Goal: Task Accomplishment & Management: Use online tool/utility

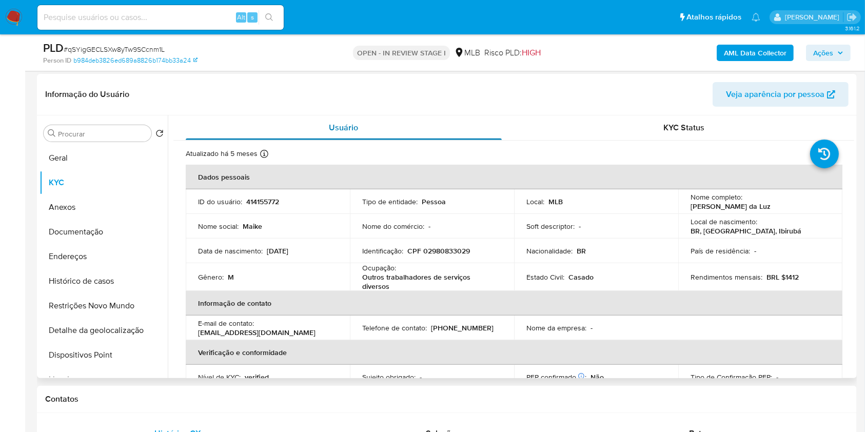
scroll to position [374, 0]
click at [102, 161] on button "Geral" at bounding box center [99, 159] width 120 height 25
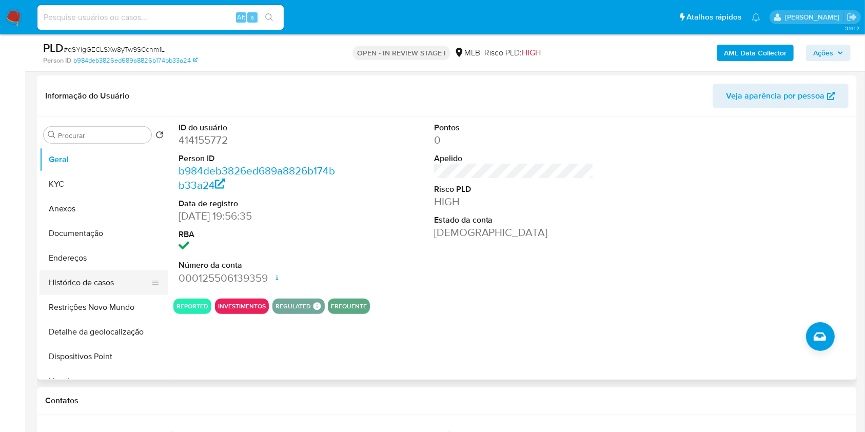
click at [86, 282] on button "Histórico de casos" at bounding box center [99, 282] width 120 height 25
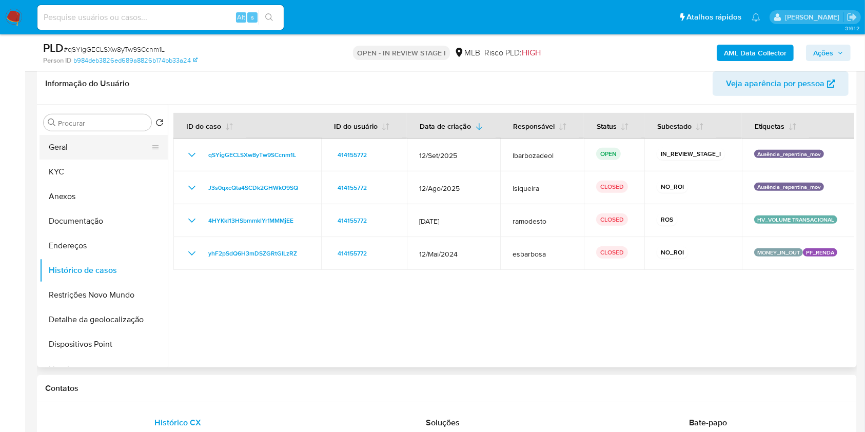
click at [114, 153] on button "Geral" at bounding box center [99, 147] width 120 height 25
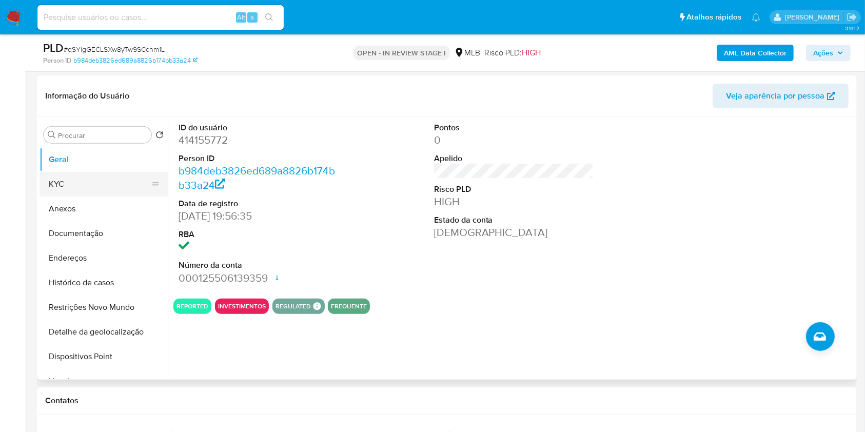
click at [58, 184] on button "KYC" at bounding box center [99, 184] width 120 height 25
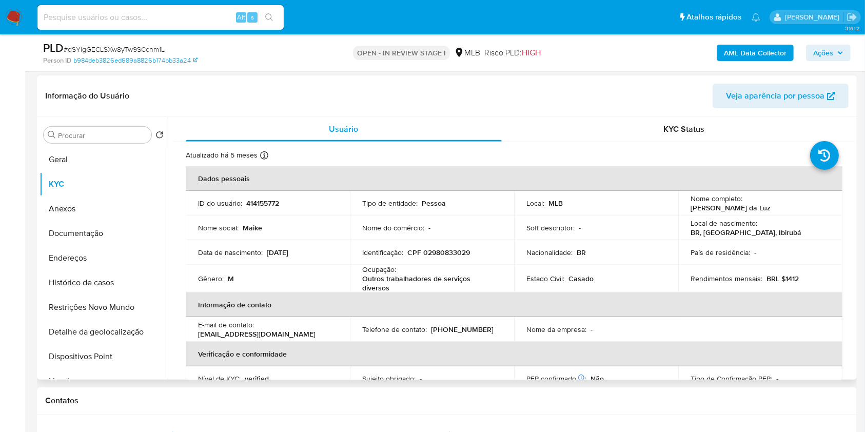
scroll to position [439, 0]
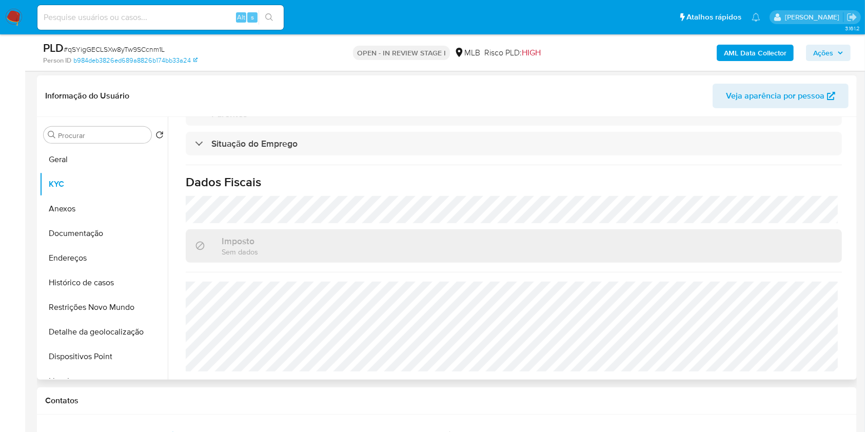
click at [273, 275] on div "Atualizado há 5 meses Criado: 09/07/2020 10:49:07 Atualizado: 13/05/2025 16:22:…" at bounding box center [513, 41] width 681 height 677
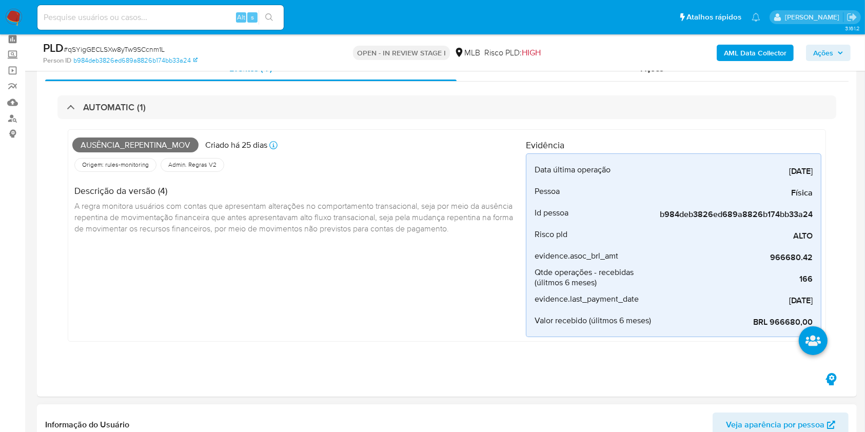
scroll to position [46, 0]
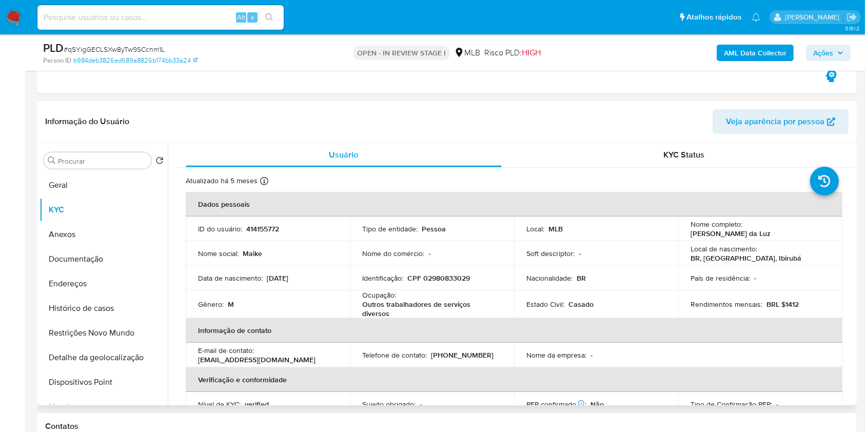
scroll to position [349, 0]
click at [88, 281] on button "Endereços" at bounding box center [99, 283] width 120 height 25
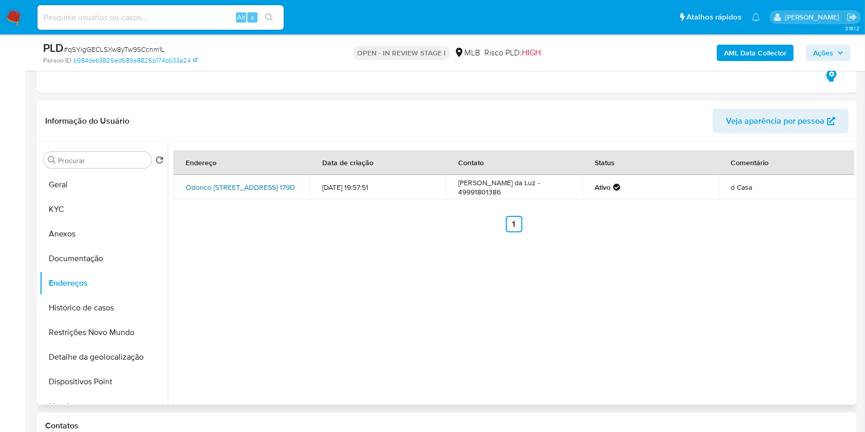
click at [247, 183] on link "Odorico Zanini 179d, Chapecó, Santa Catarina, 89809851, Brasil 179D" at bounding box center [240, 187] width 109 height 10
click at [79, 253] on button "Documentação" at bounding box center [99, 258] width 120 height 25
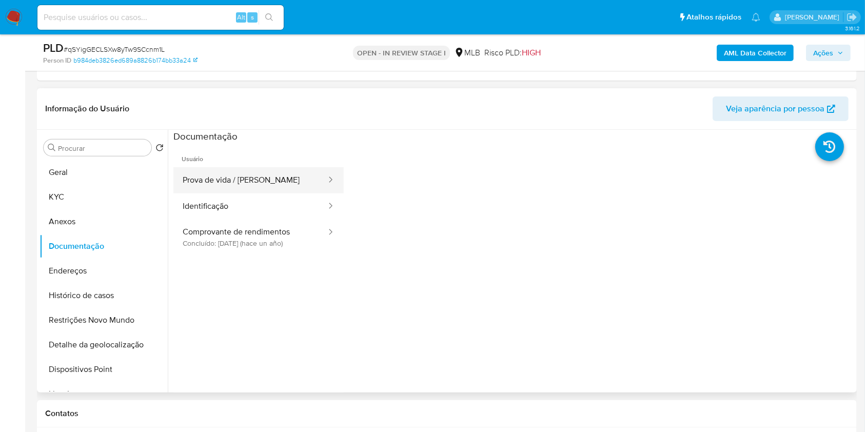
click at [300, 174] on button "Prova de vida / Selfie" at bounding box center [250, 180] width 154 height 26
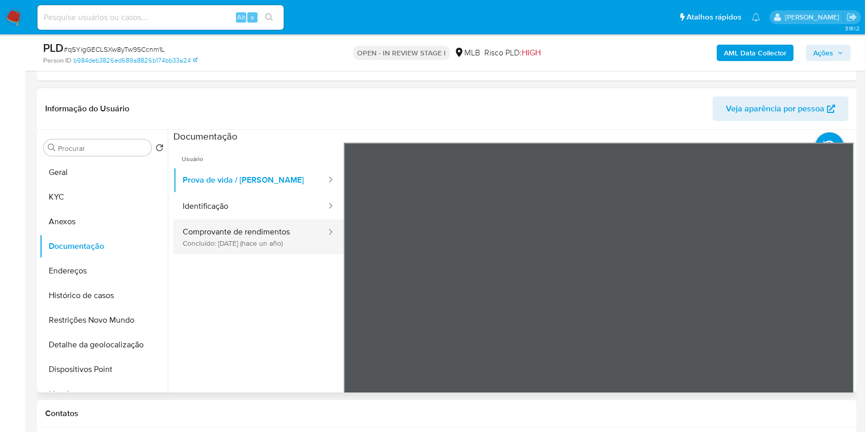
click at [281, 236] on button "Comprovante de rendimentos Concluído: 04/06/2024 (hace un año)" at bounding box center [250, 237] width 154 height 35
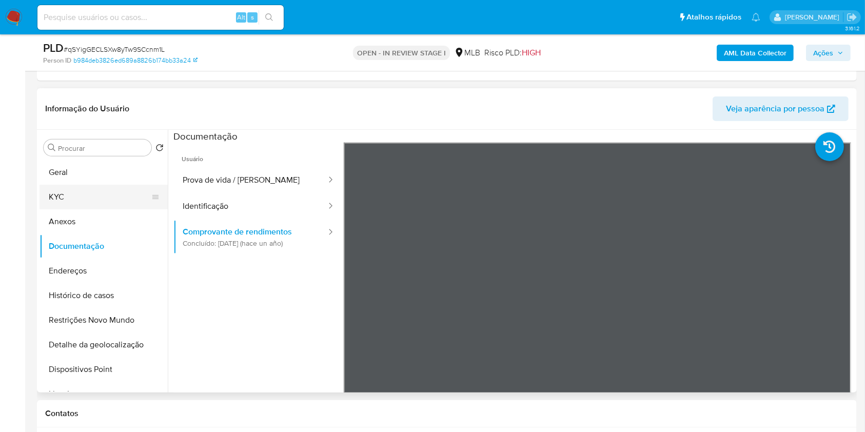
click at [112, 186] on button "KYC" at bounding box center [99, 197] width 120 height 25
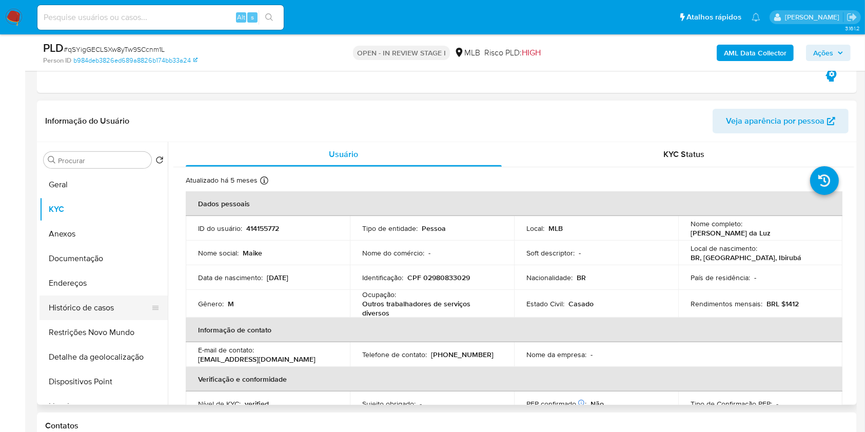
click at [110, 313] on button "Histórico de casos" at bounding box center [99, 307] width 120 height 25
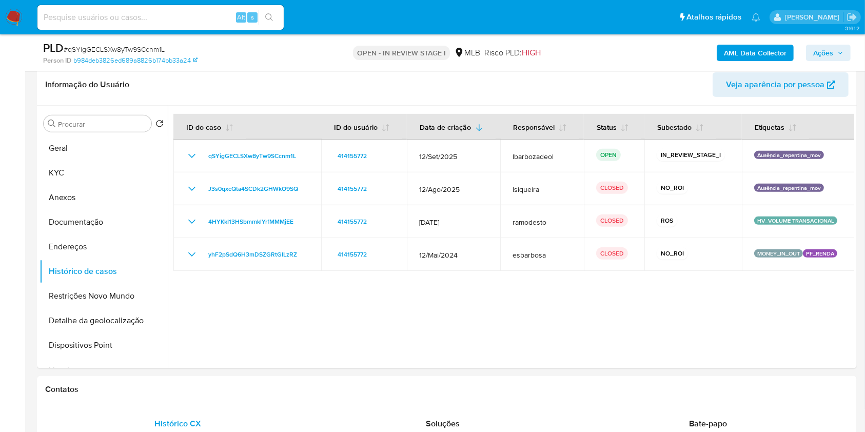
scroll to position [374, 0]
click at [71, 147] on button "Geral" at bounding box center [99, 147] width 120 height 25
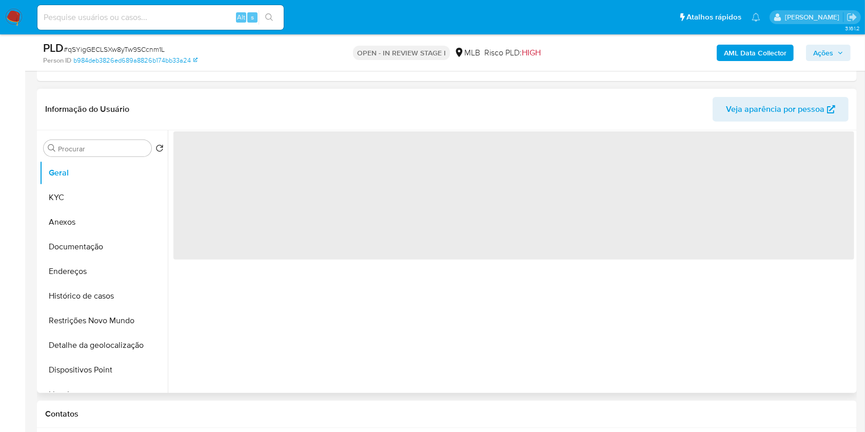
scroll to position [352, 0]
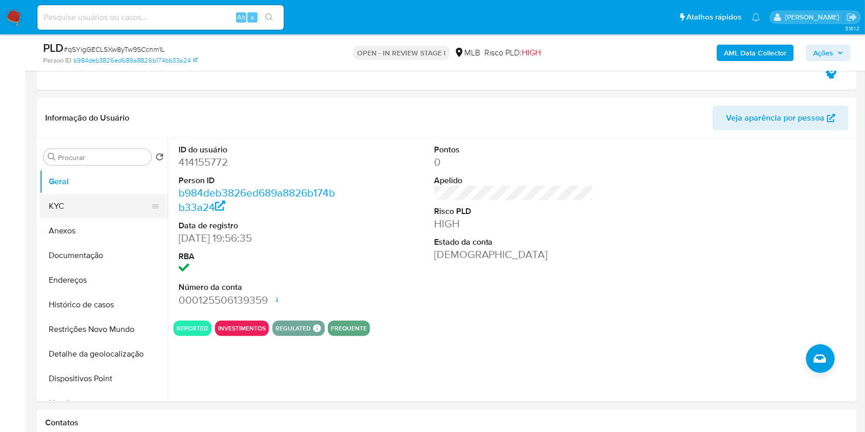
click at [103, 202] on button "KYC" at bounding box center [99, 206] width 120 height 25
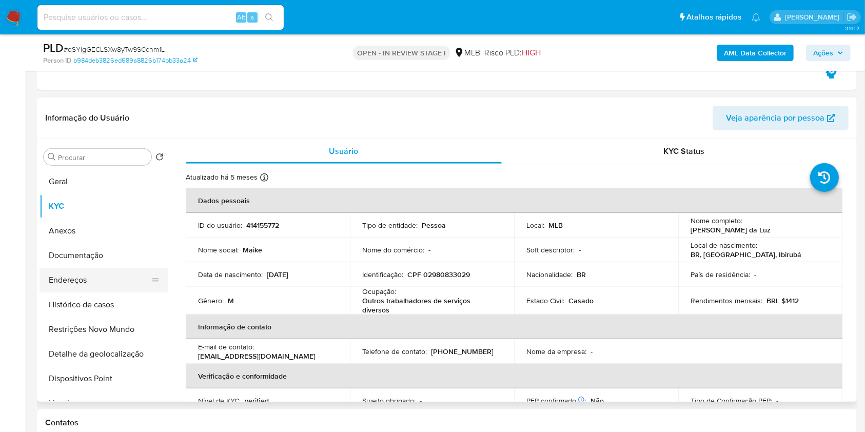
click at [87, 286] on button "Endereços" at bounding box center [99, 280] width 120 height 25
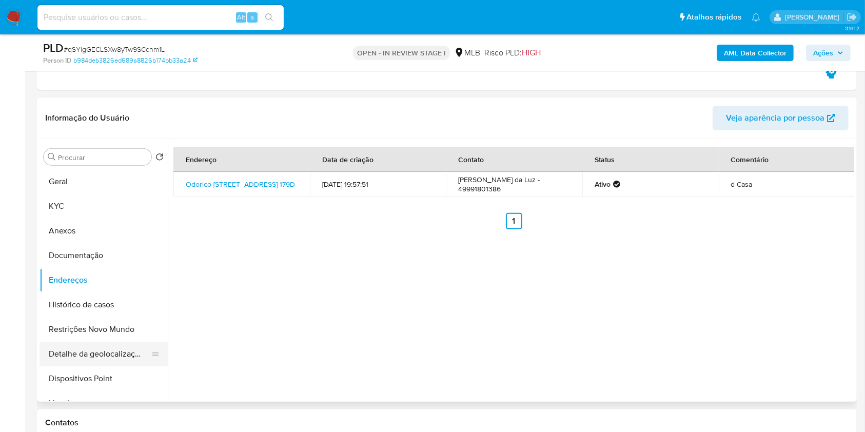
click at [107, 351] on button "Detalhe da geolocalização" at bounding box center [99, 354] width 120 height 25
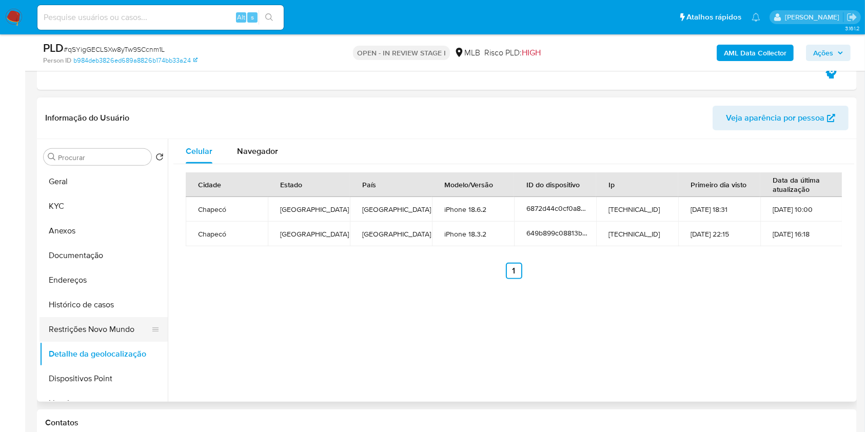
click at [98, 328] on button "Restrições Novo Mundo" at bounding box center [99, 329] width 120 height 25
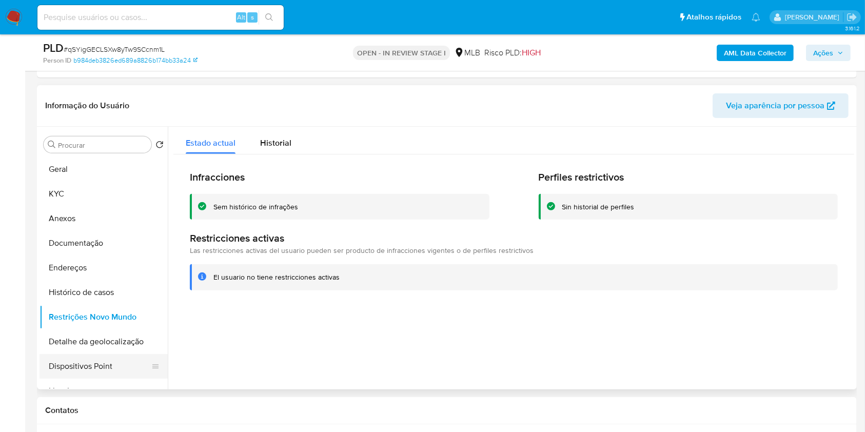
click at [120, 359] on button "Dispositivos Point" at bounding box center [99, 366] width 120 height 25
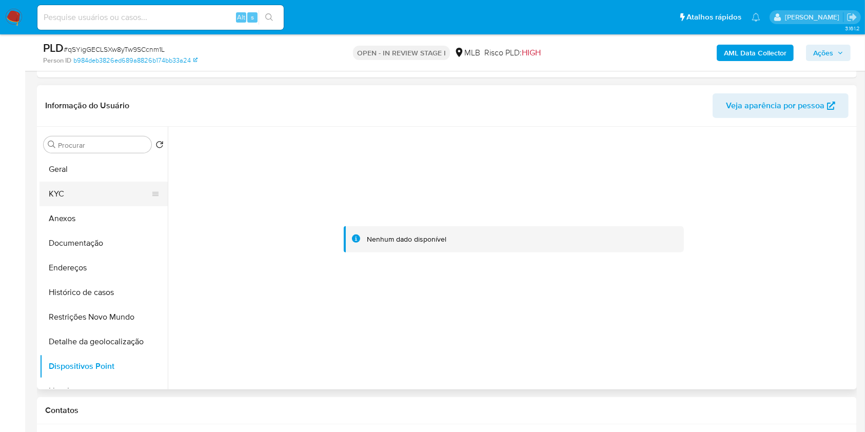
click at [82, 182] on button "KYC" at bounding box center [99, 194] width 120 height 25
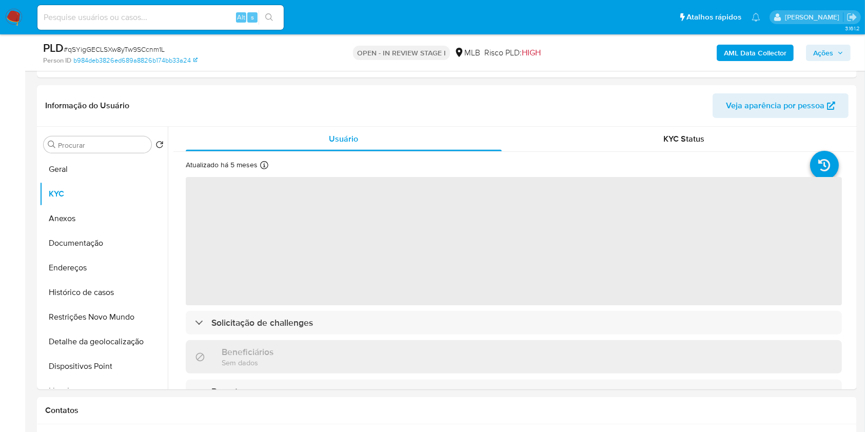
click at [815, 52] on span "Ações" at bounding box center [823, 53] width 20 height 16
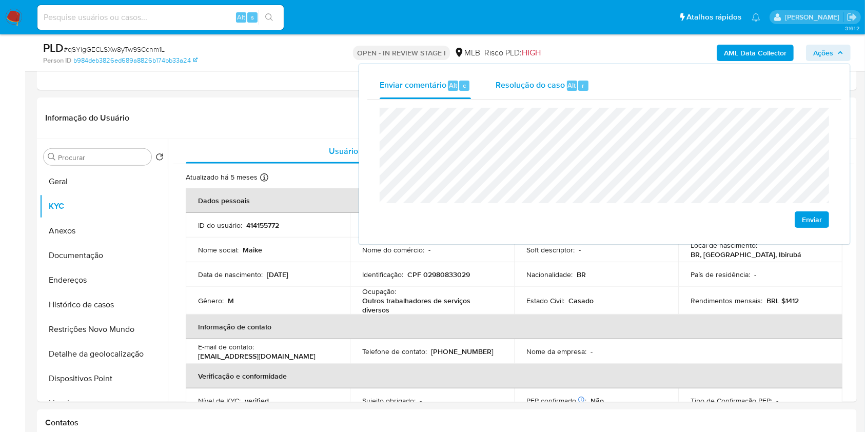
click at [517, 87] on span "Resolução do caso" at bounding box center [529, 85] width 69 height 12
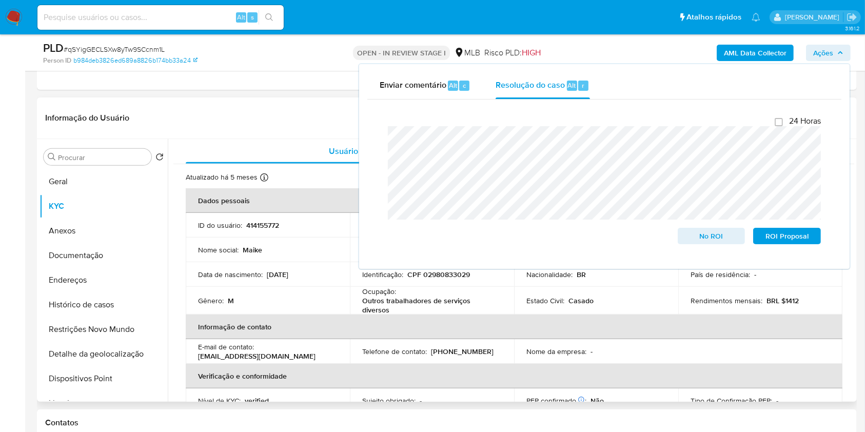
click at [289, 101] on div "Informação do Usuário Veja aparência por pessoa" at bounding box center [447, 118] width 820 height 42
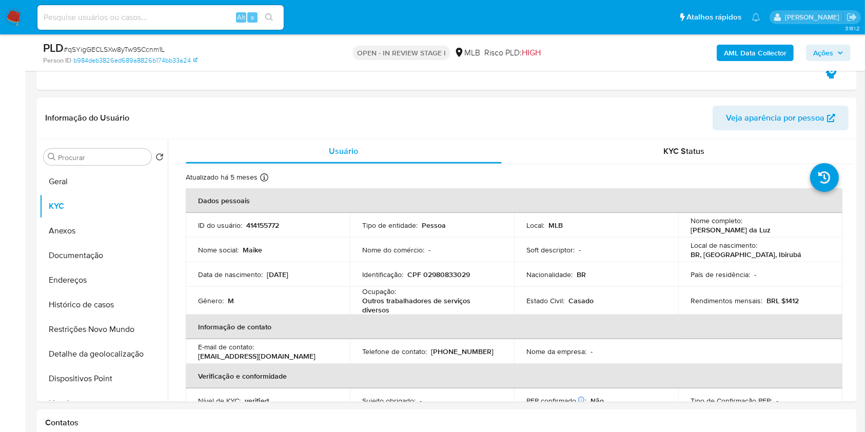
click at [765, 49] on b "AML Data Collector" at bounding box center [755, 53] width 63 height 16
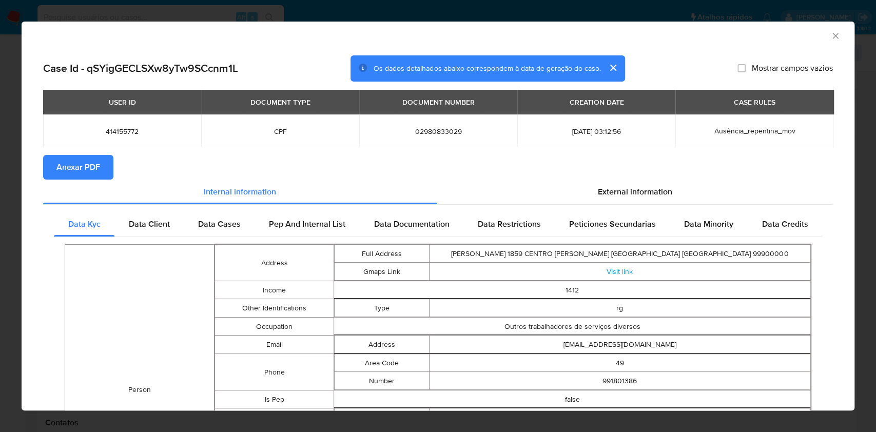
click at [94, 170] on span "Anexar PDF" at bounding box center [78, 167] width 44 height 23
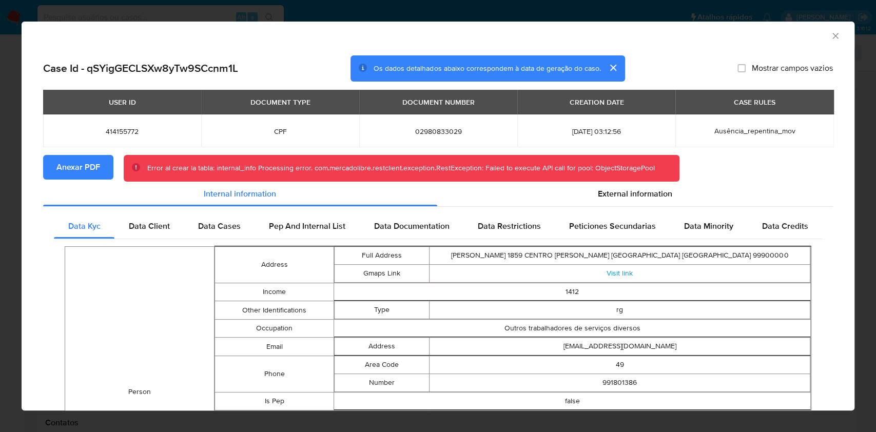
click at [830, 32] on icon "Fechar a janela" at bounding box center [835, 36] width 10 height 10
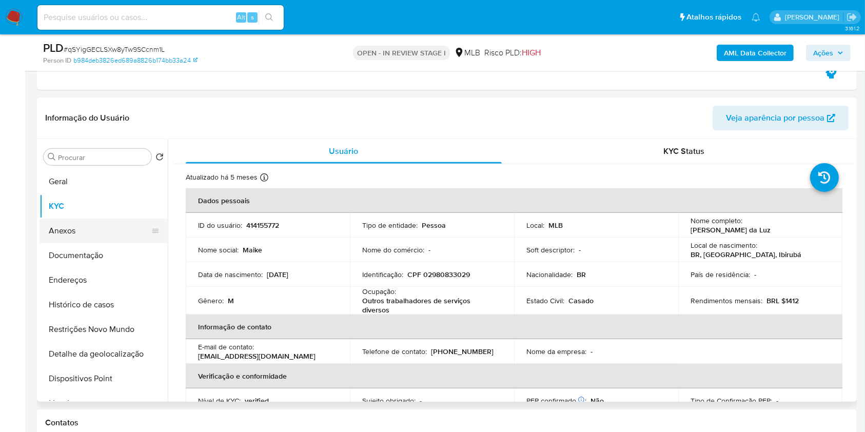
click at [71, 235] on button "Anexos" at bounding box center [99, 231] width 120 height 25
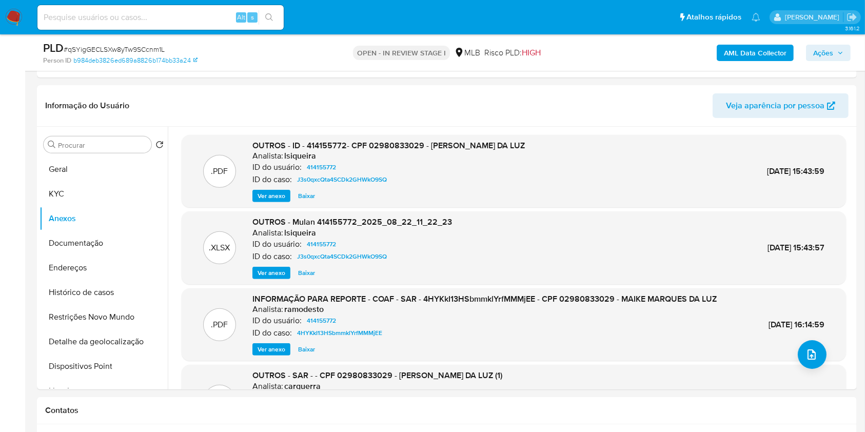
click at [835, 56] on span "Ações" at bounding box center [828, 53] width 30 height 14
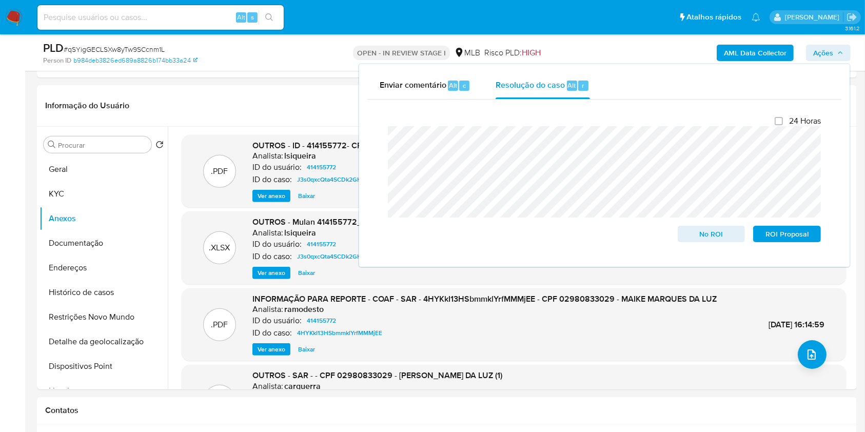
click at [770, 45] on b "AML Data Collector" at bounding box center [755, 53] width 63 height 16
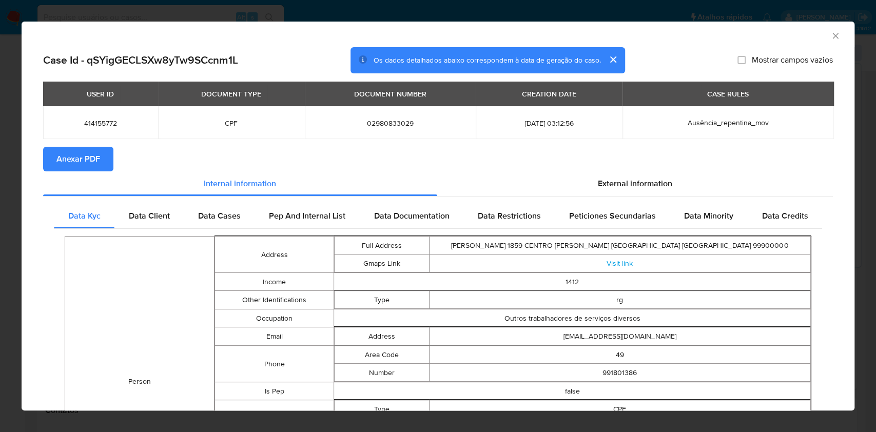
click at [86, 161] on span "Anexar PDF" at bounding box center [78, 159] width 44 height 23
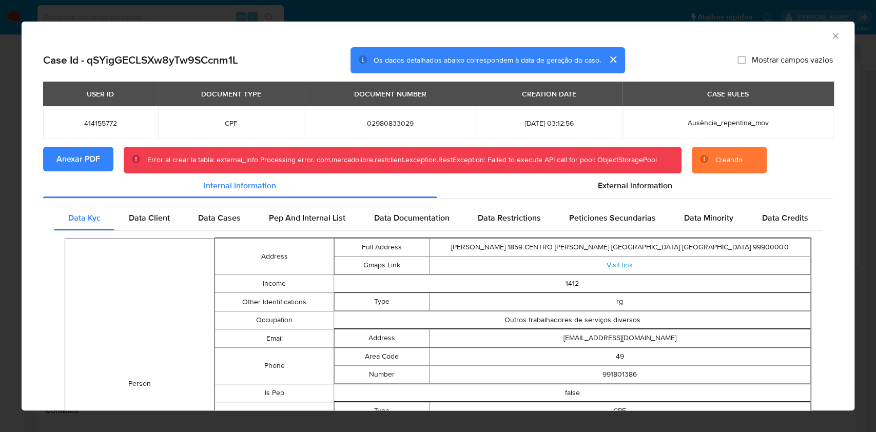
click at [830, 37] on icon "Fechar a janela" at bounding box center [835, 36] width 10 height 10
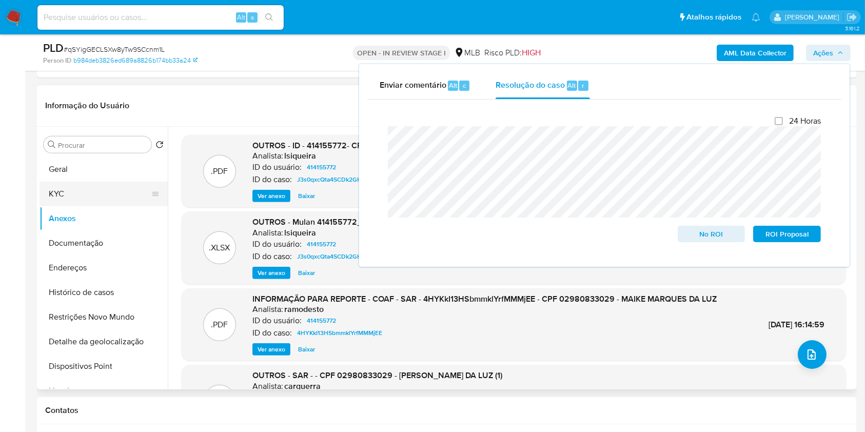
click at [81, 193] on button "KYC" at bounding box center [99, 194] width 120 height 25
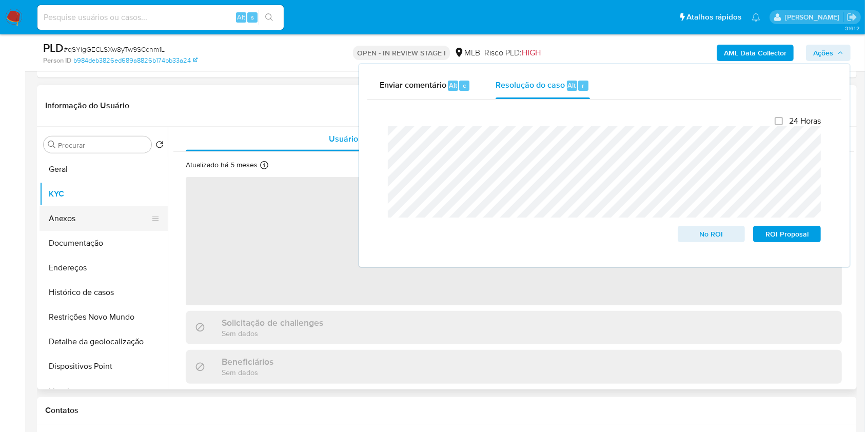
click at [75, 213] on button "Anexos" at bounding box center [99, 218] width 120 height 25
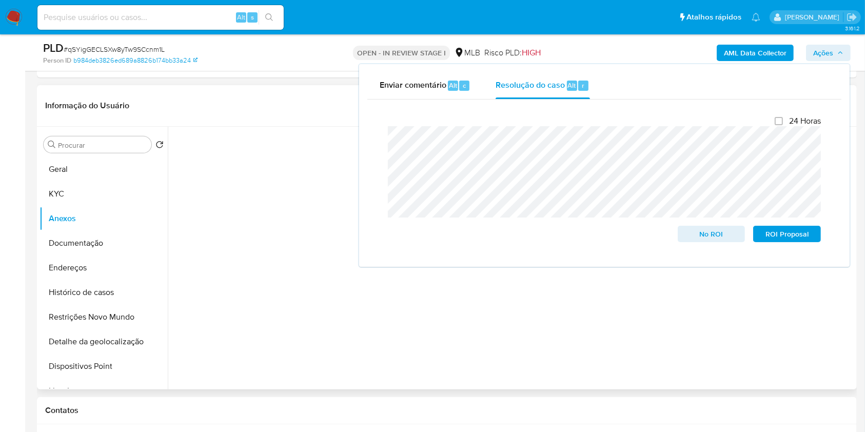
click at [211, 103] on header "Informação do Usuário Veja aparência por pessoa" at bounding box center [446, 105] width 803 height 25
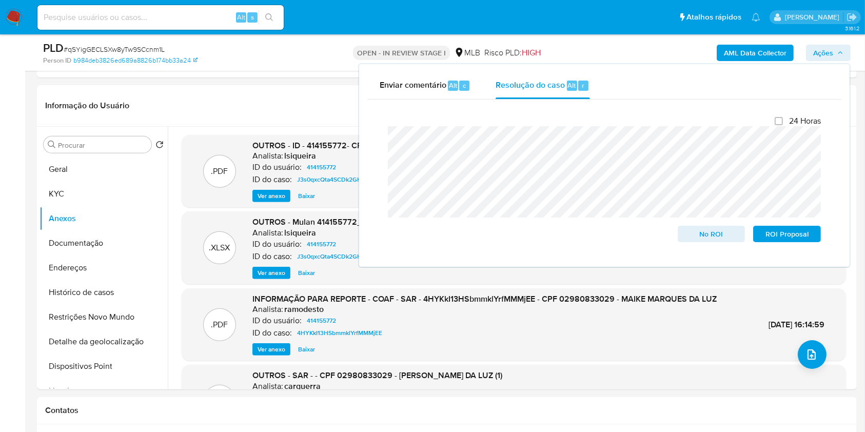
click at [816, 51] on span "Ações" at bounding box center [823, 53] width 20 height 16
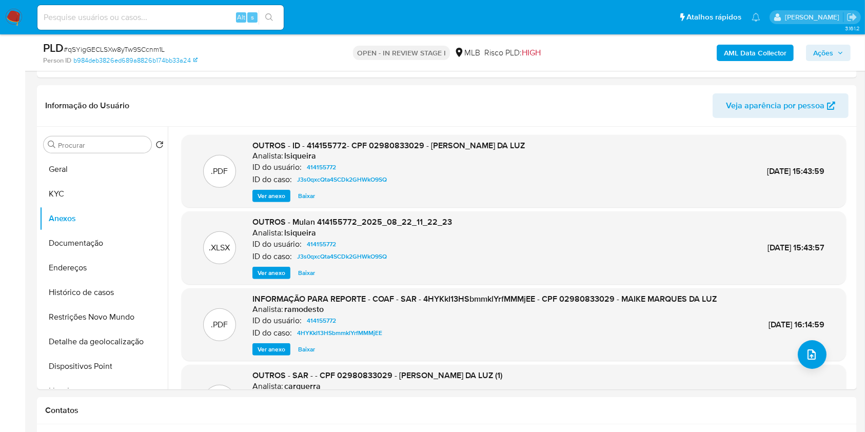
click at [828, 55] on span "Ações" at bounding box center [823, 53] width 20 height 16
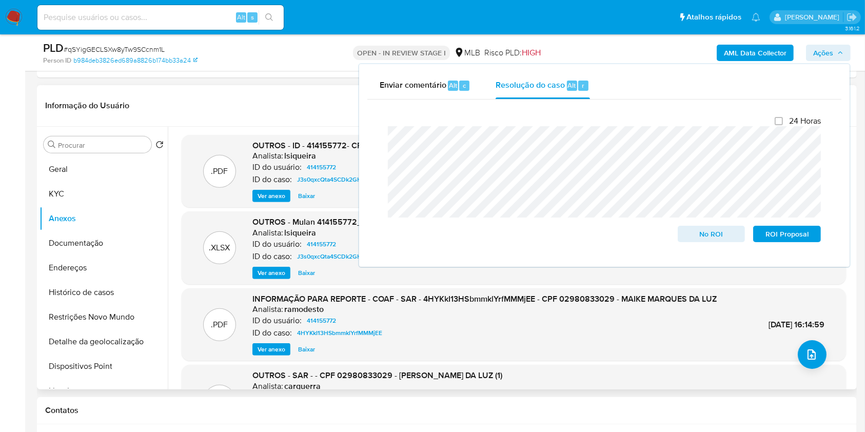
click at [306, 85] on div "Informação do Usuário Veja aparência por pessoa" at bounding box center [447, 106] width 820 height 42
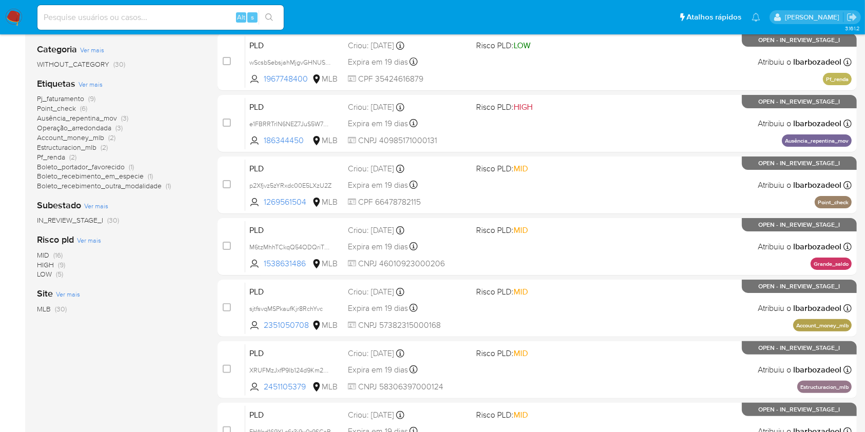
scroll to position [414, 0]
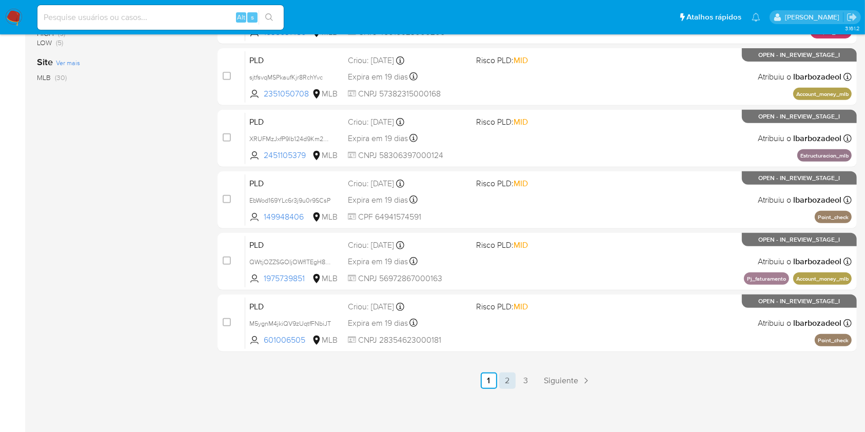
click at [508, 380] on link "2" at bounding box center [507, 380] width 16 height 16
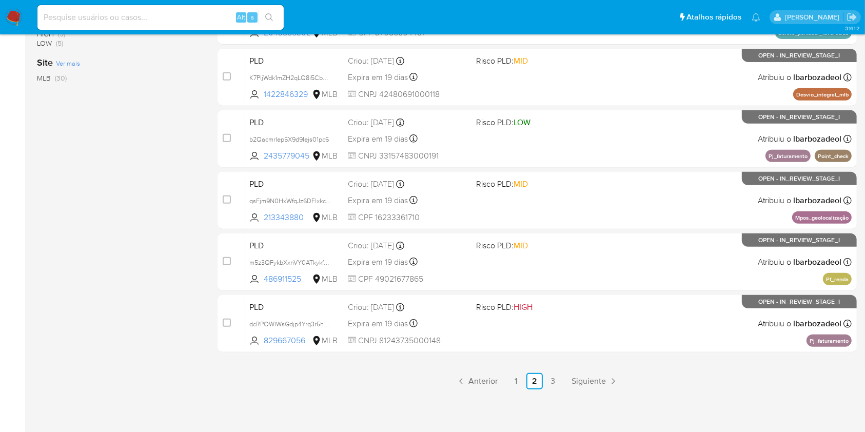
scroll to position [413, 0]
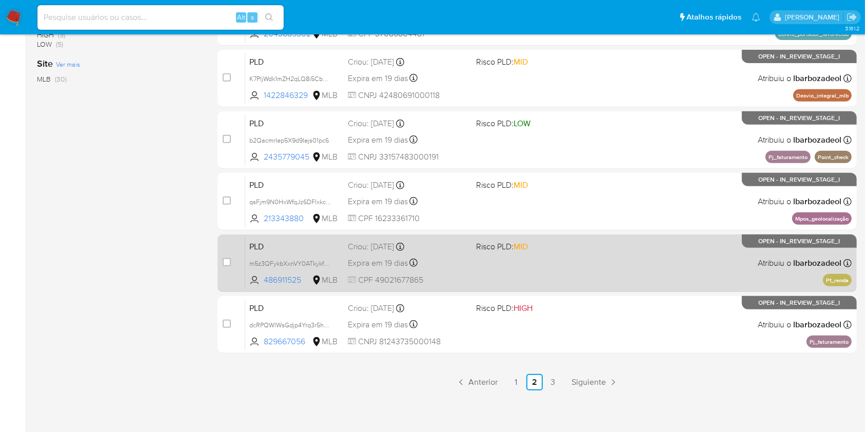
click at [554, 279] on div "PLD m5z3QFykbXxnVY0ATkykfQ97 486911525 MLB Risco PLD: MID Criou: 12/09/2025 Cri…" at bounding box center [548, 263] width 606 height 52
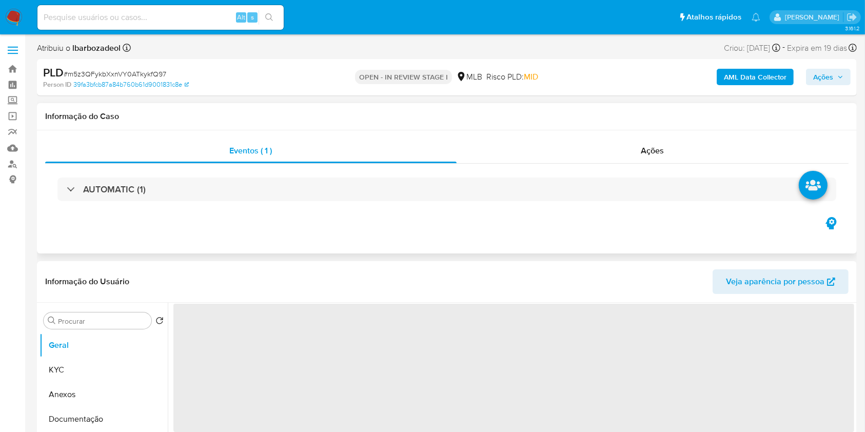
select select "10"
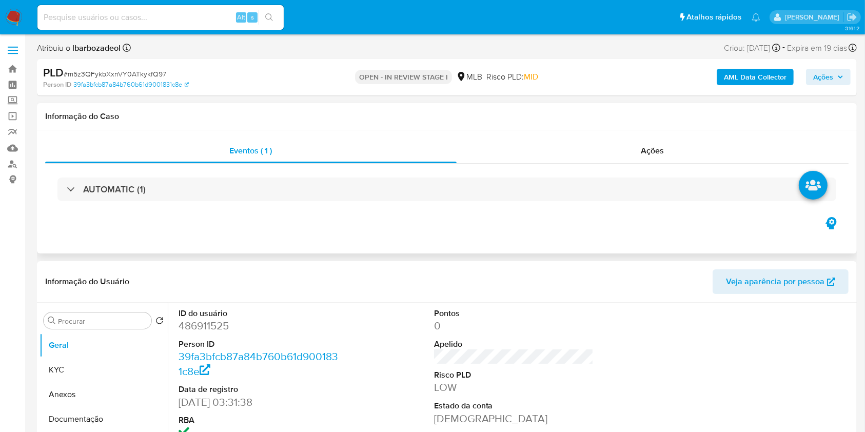
click at [618, 164] on div "AUTOMATIC (1)" at bounding box center [446, 189] width 803 height 51
click at [621, 158] on div "Ações" at bounding box center [653, 150] width 392 height 25
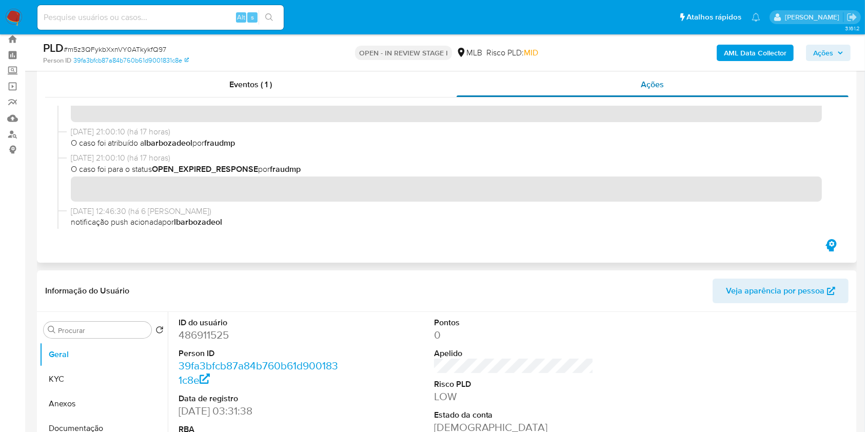
scroll to position [33, 0]
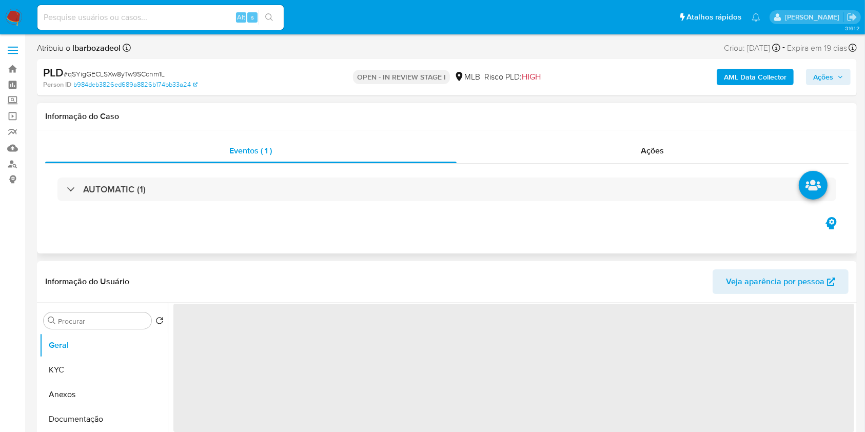
select select "10"
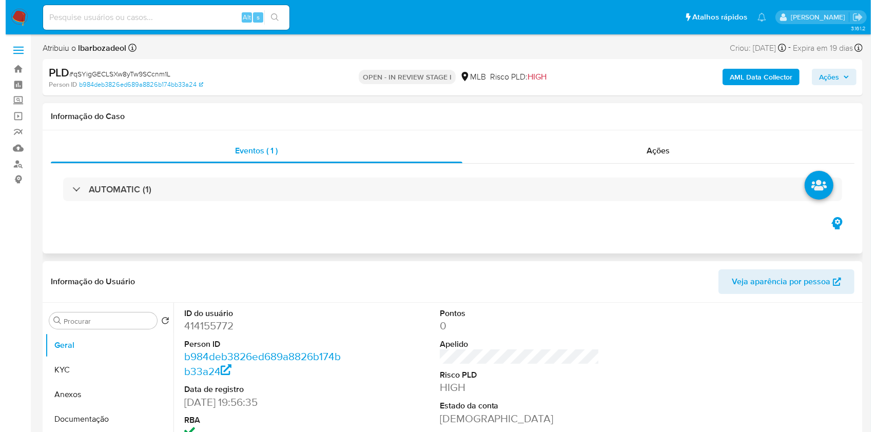
scroll to position [118, 0]
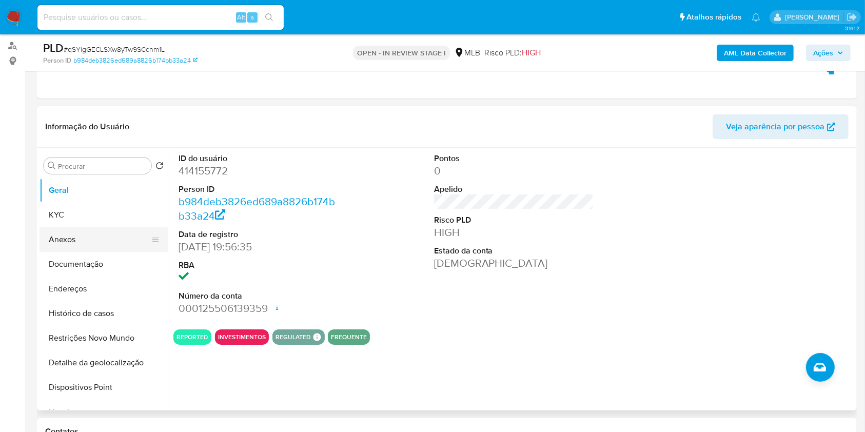
click at [107, 248] on button "Anexos" at bounding box center [99, 239] width 120 height 25
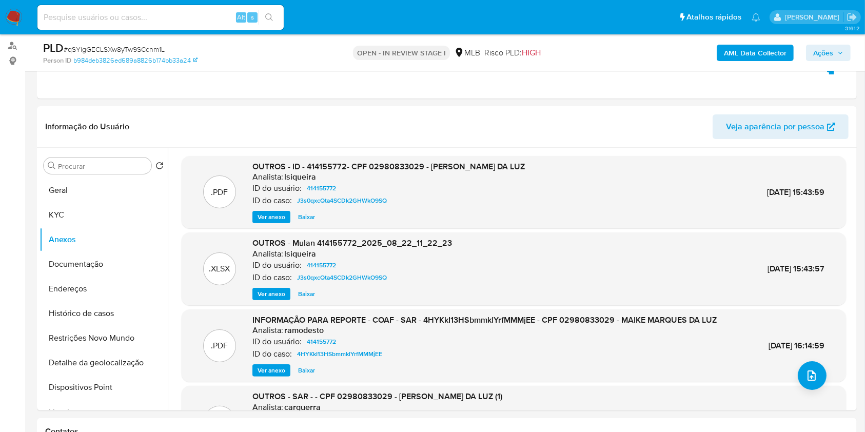
click at [725, 54] on b "AML Data Collector" at bounding box center [755, 53] width 63 height 16
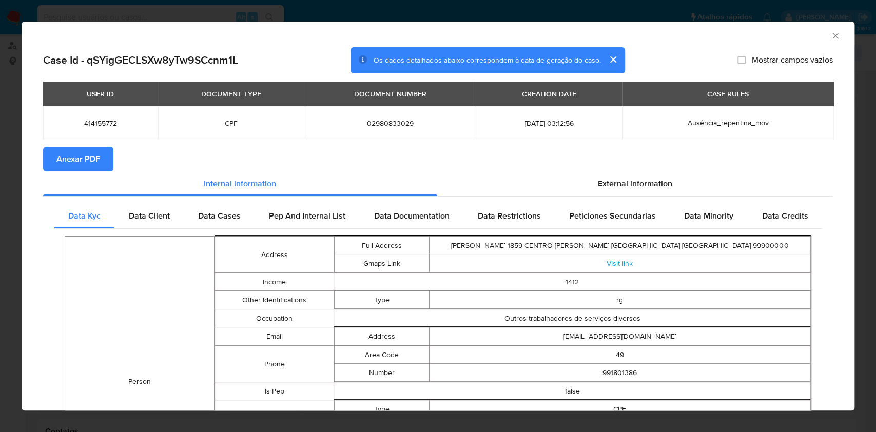
click at [87, 152] on span "Anexar PDF" at bounding box center [78, 159] width 44 height 23
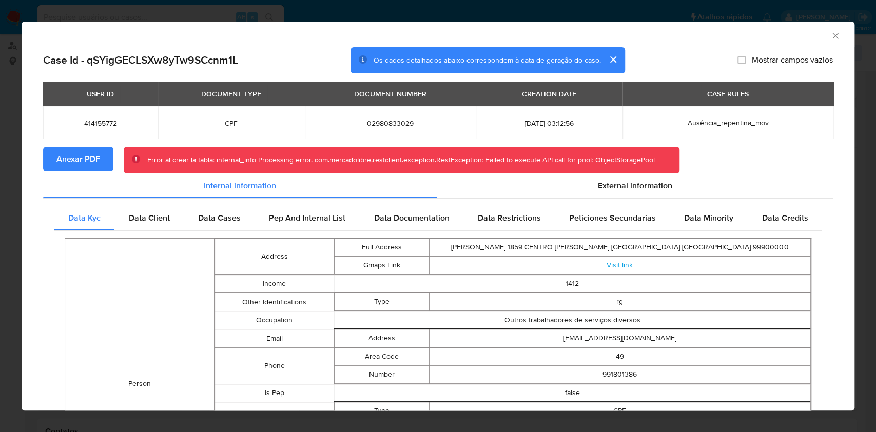
click at [830, 33] on icon "Fechar a janela" at bounding box center [835, 36] width 10 height 10
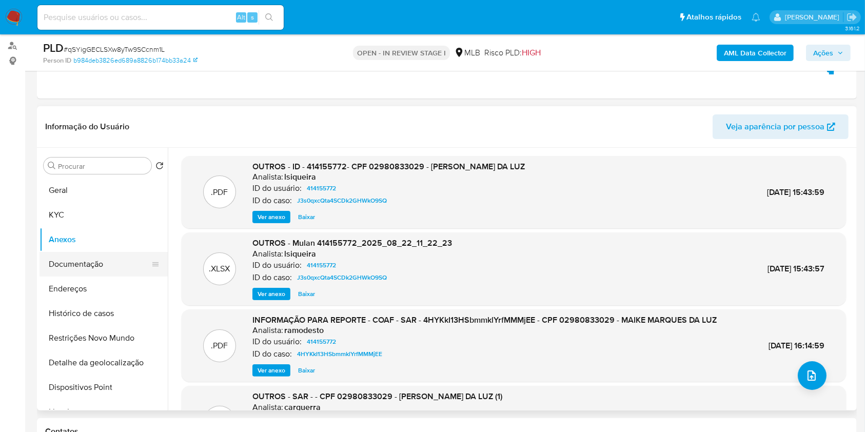
click at [77, 260] on button "Documentação" at bounding box center [99, 264] width 120 height 25
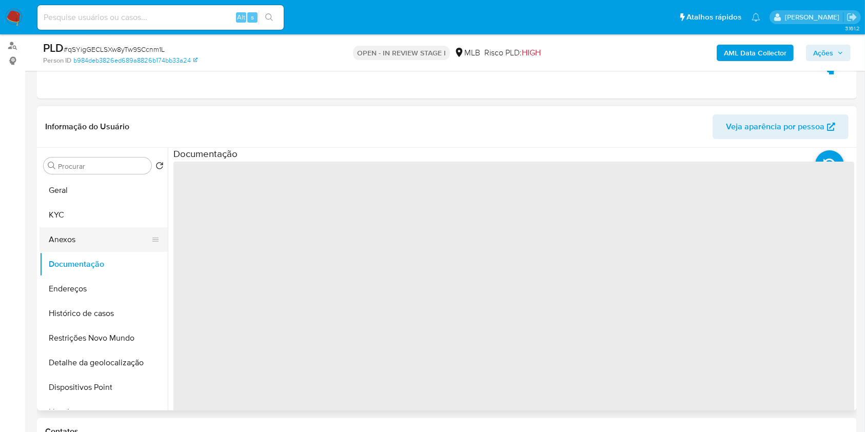
click at [91, 232] on button "Anexos" at bounding box center [99, 239] width 120 height 25
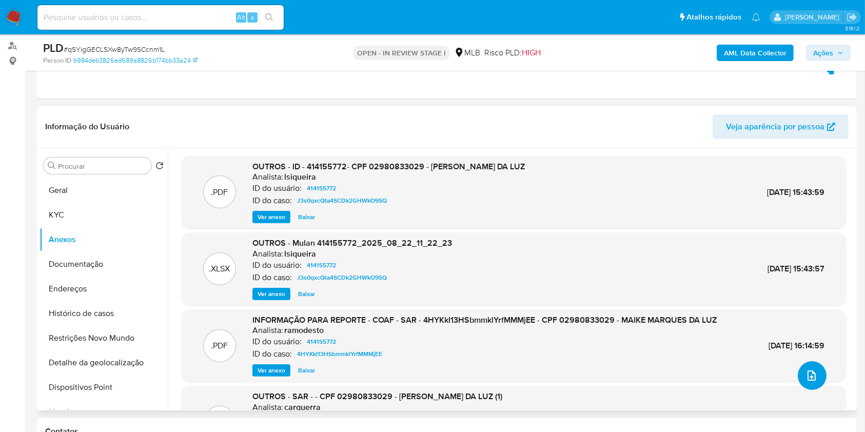
click at [810, 382] on button "upload-file" at bounding box center [812, 375] width 29 height 29
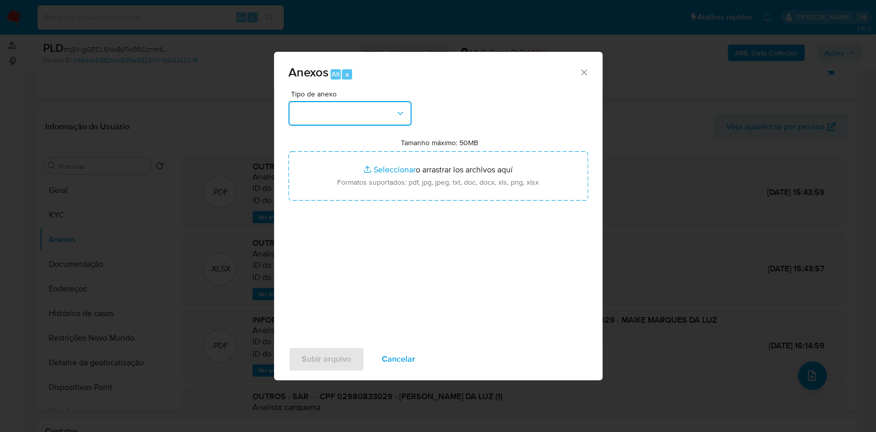
click at [369, 112] on button "button" at bounding box center [349, 113] width 123 height 25
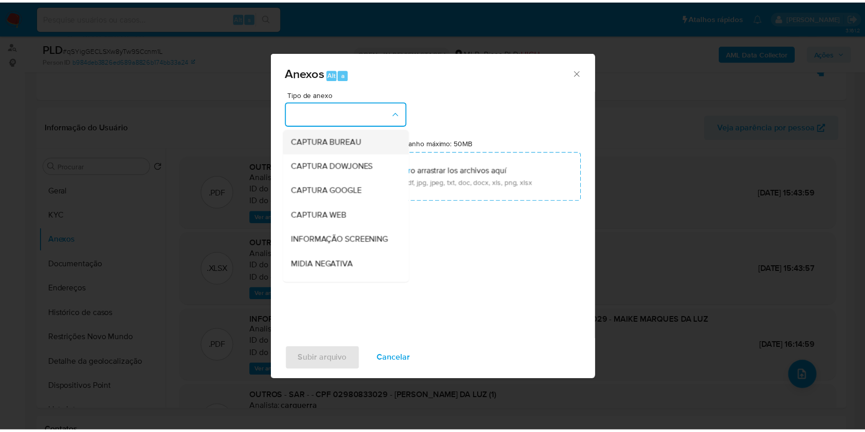
scroll to position [157, 0]
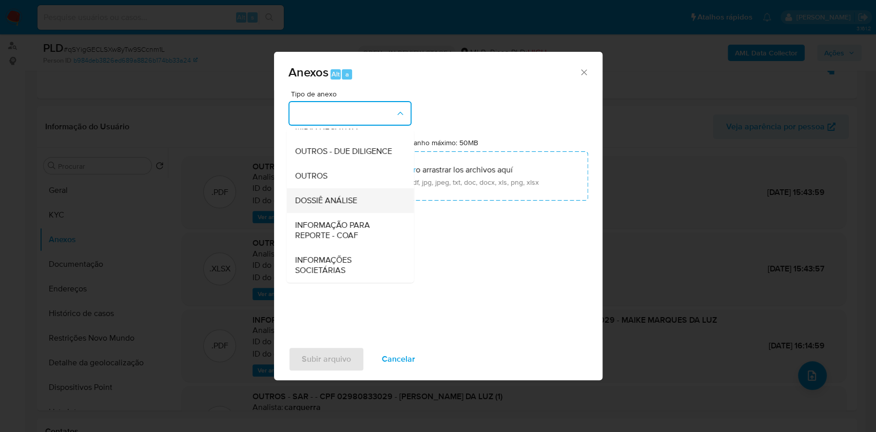
click at [360, 190] on div "DOSSIÊ ANÁLISE" at bounding box center [346, 200] width 105 height 25
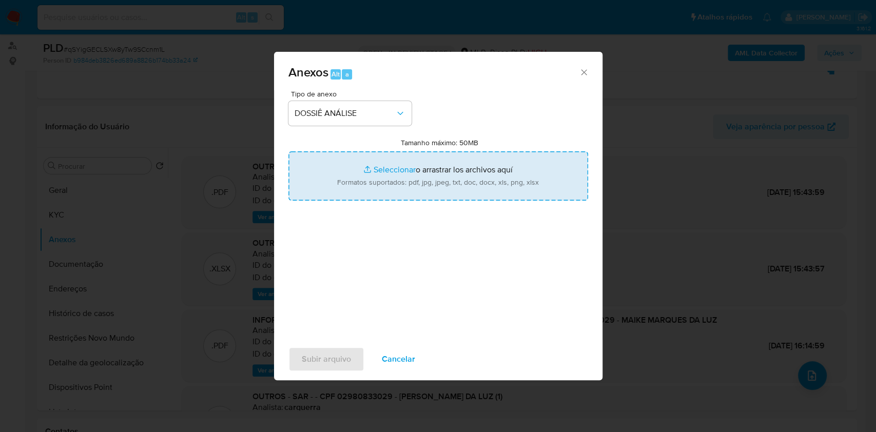
click at [359, 174] on input "Tamanho máximo: 50MB Seleccionar archivos" at bounding box center [438, 175] width 300 height 49
type input "C:\fakepath\2° SAR - XXXX - CPF 02980833029 - MAIKE MARQUES DA LUZ.pdf"
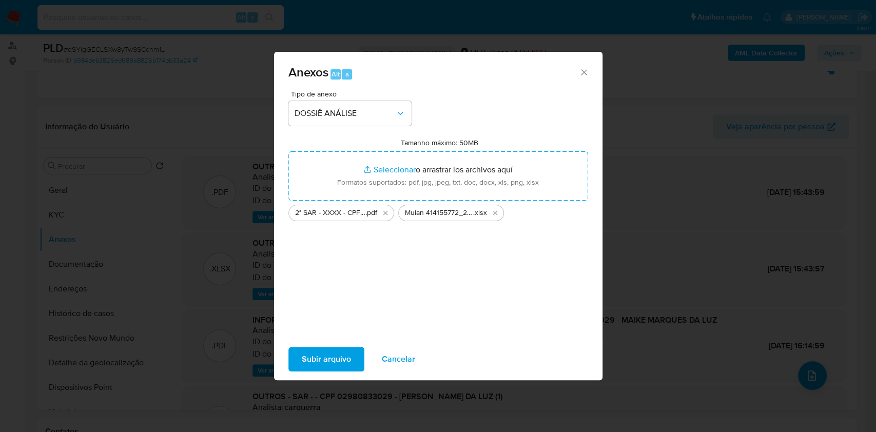
click at [338, 369] on span "Subir arquivo" at bounding box center [326, 359] width 49 height 23
click at [579, 70] on icon "Cerrar" at bounding box center [584, 72] width 10 height 10
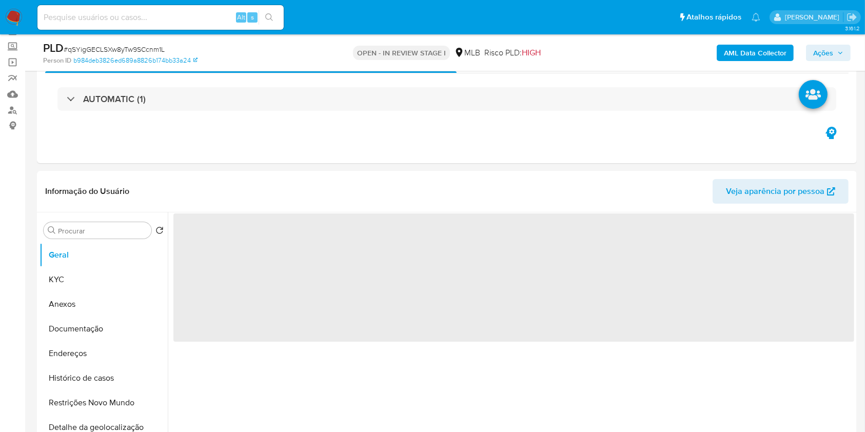
scroll to position [55, 0]
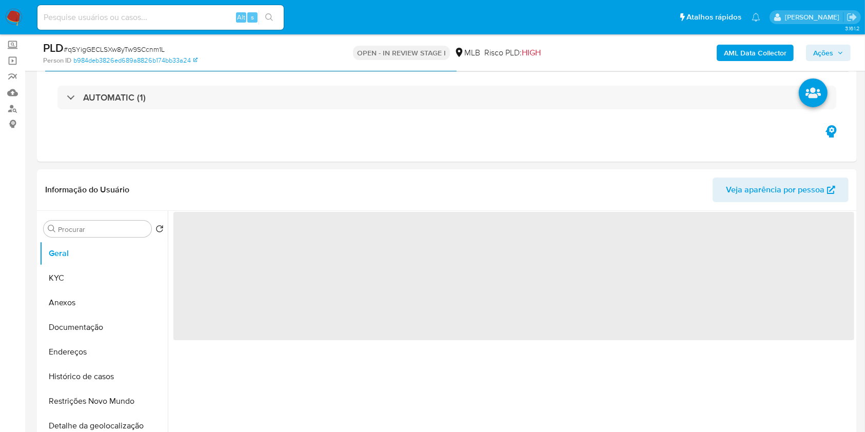
select select "10"
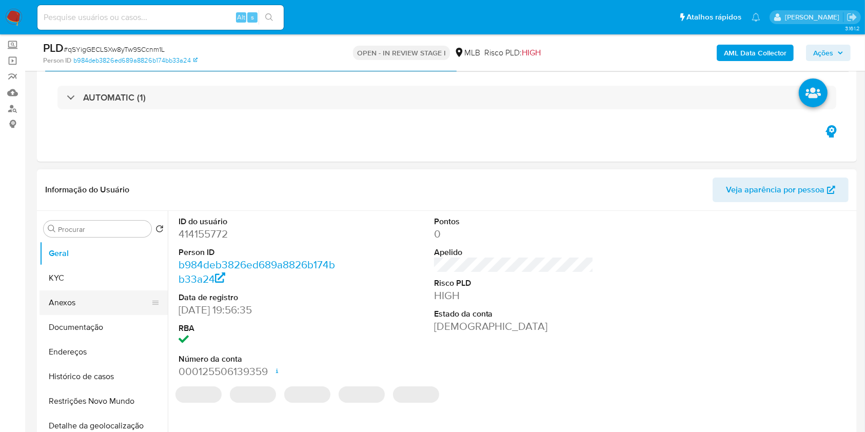
click at [94, 298] on button "Anexos" at bounding box center [99, 302] width 120 height 25
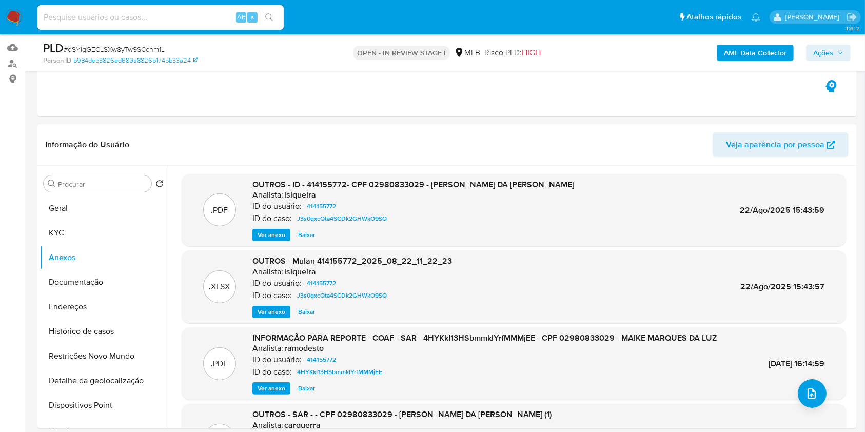
scroll to position [101, 0]
click at [68, 204] on button "Geral" at bounding box center [99, 207] width 120 height 25
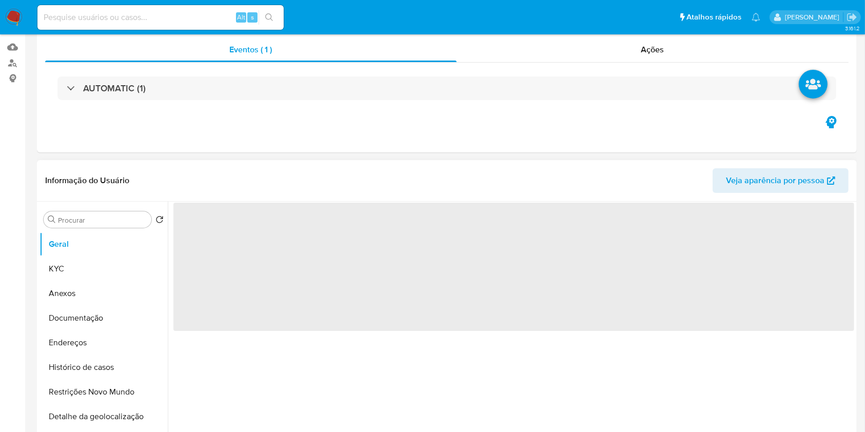
scroll to position [0, 0]
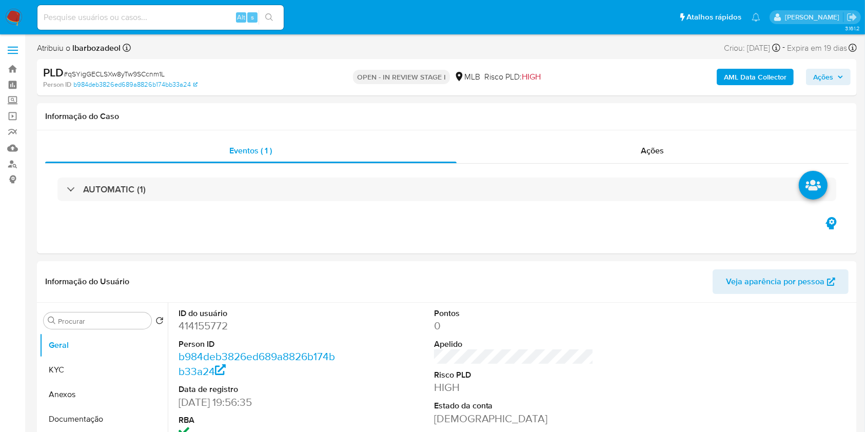
click at [751, 72] on b "AML Data Collector" at bounding box center [755, 77] width 63 height 16
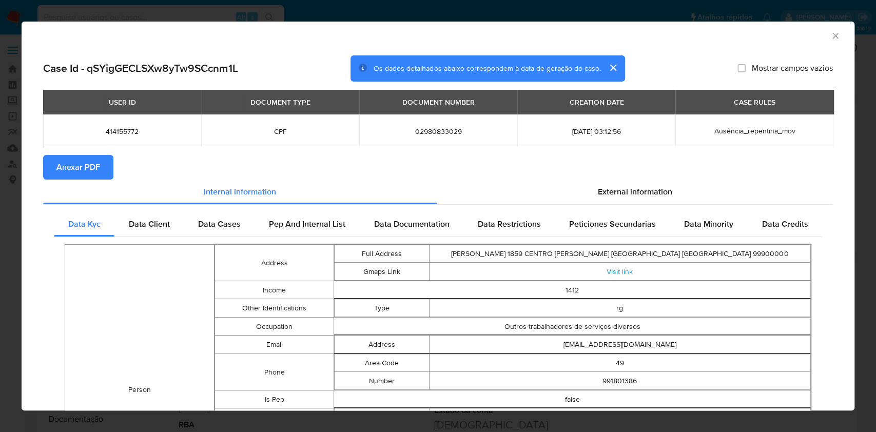
click at [96, 170] on span "Anexar PDF" at bounding box center [78, 167] width 44 height 23
click at [830, 37] on icon "Fechar a janela" at bounding box center [835, 36] width 10 height 10
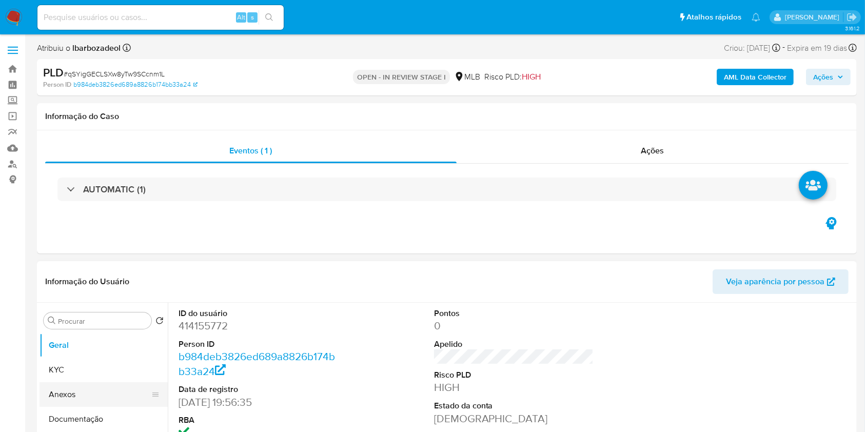
click at [108, 387] on button "Anexos" at bounding box center [99, 394] width 120 height 25
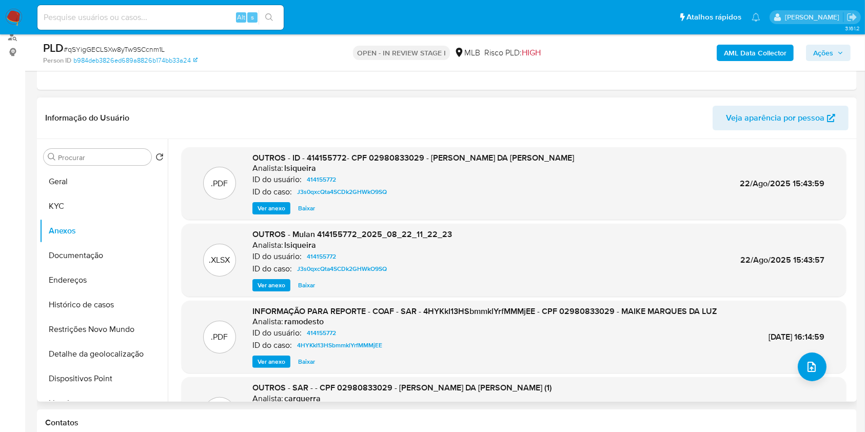
scroll to position [86, 0]
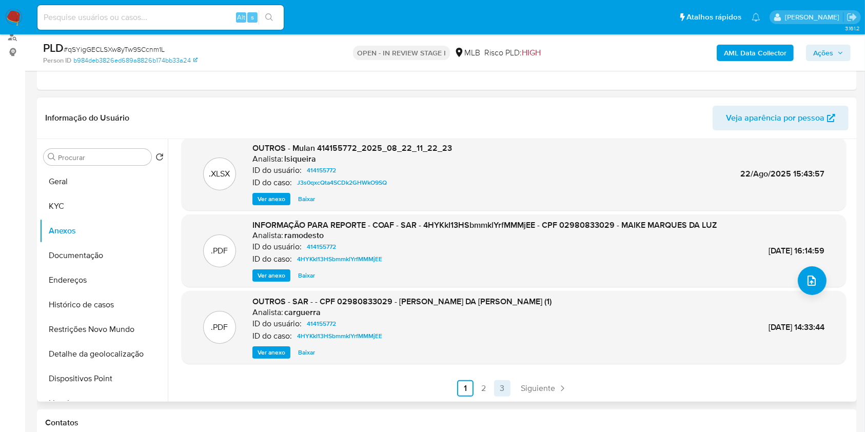
click at [499, 385] on link "3" at bounding box center [502, 388] width 16 height 16
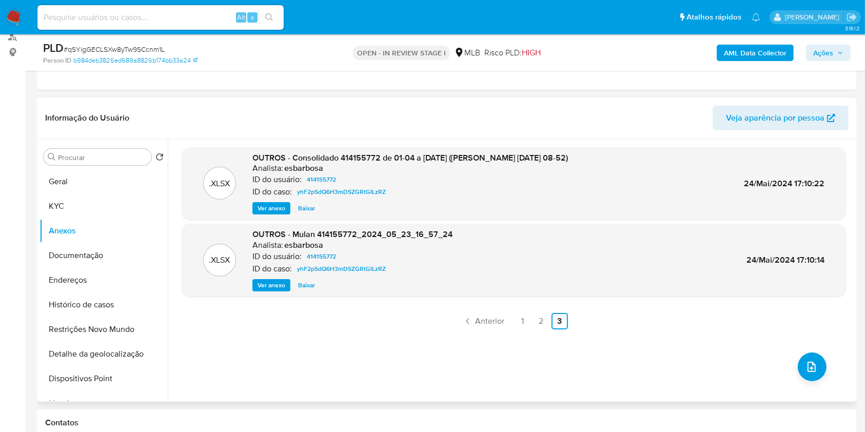
click at [529, 324] on ul "Anterior 1 2 3 Siguiente" at bounding box center [514, 321] width 664 height 16
click at [533, 323] on link "2" at bounding box center [541, 321] width 16 height 16
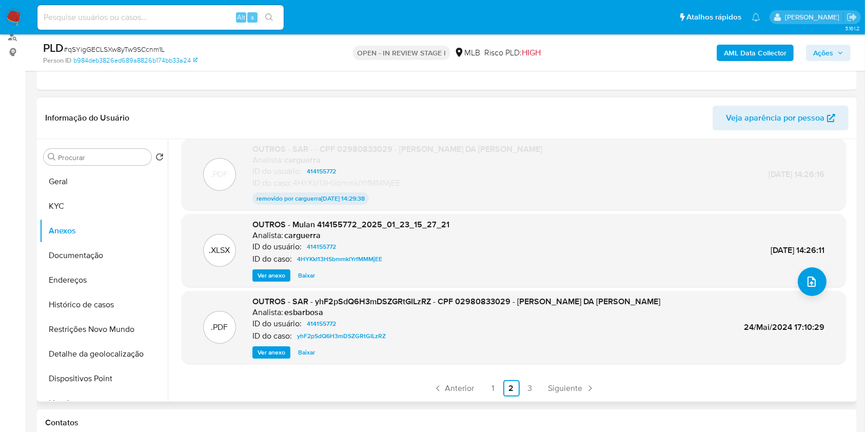
scroll to position [84, 0]
click at [496, 384] on link "1" at bounding box center [493, 390] width 16 height 16
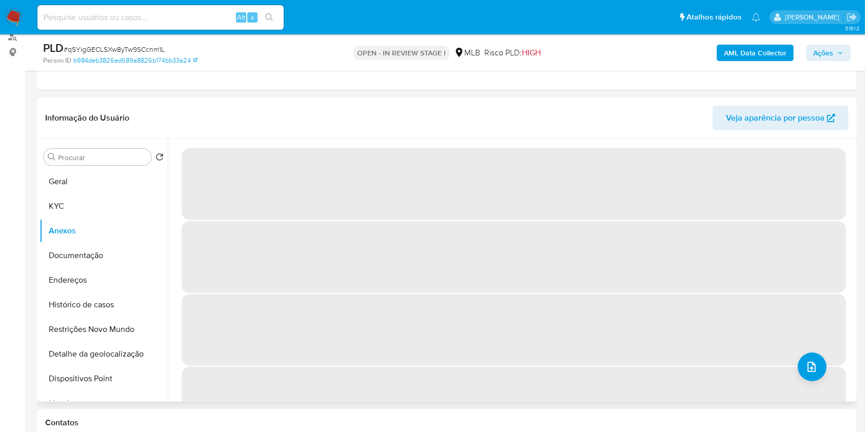
click at [496, 384] on span "‌" at bounding box center [514, 403] width 664 height 72
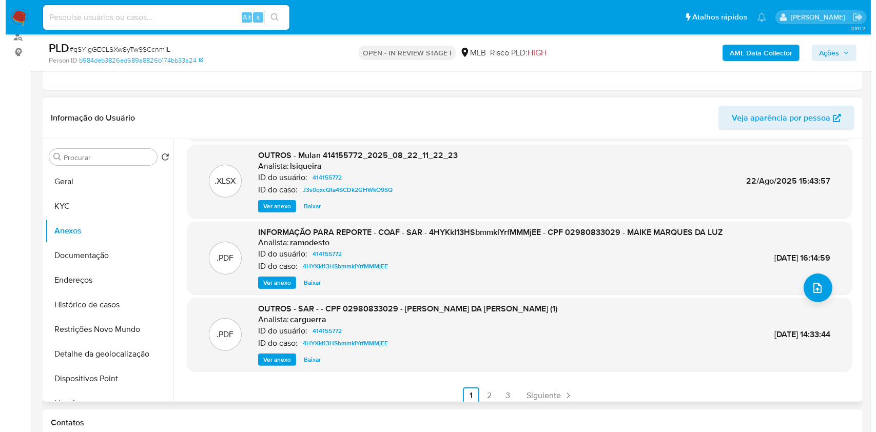
scroll to position [86, 0]
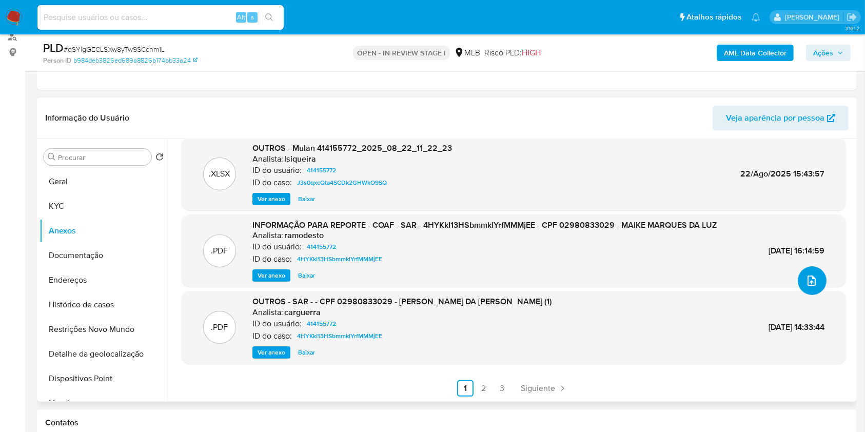
click at [807, 284] on icon "upload-file" at bounding box center [811, 280] width 8 height 10
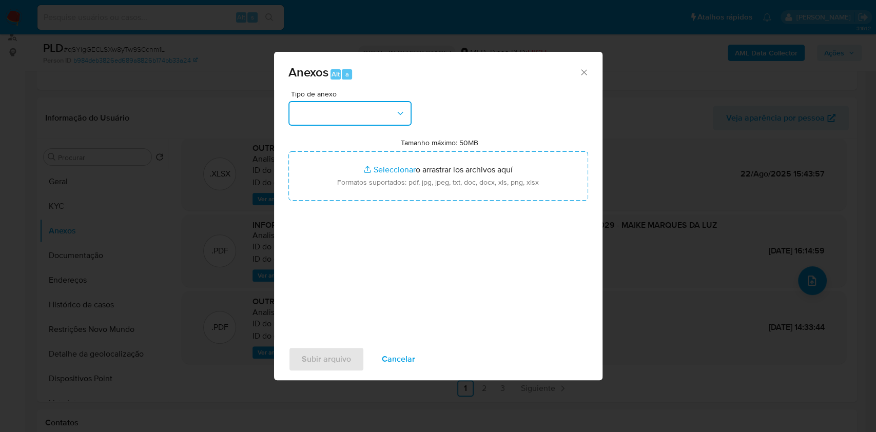
drag, startPoint x: 402, startPoint y: 113, endPoint x: 409, endPoint y: 122, distance: 11.0
click at [403, 113] on icon "button" at bounding box center [400, 113] width 10 height 10
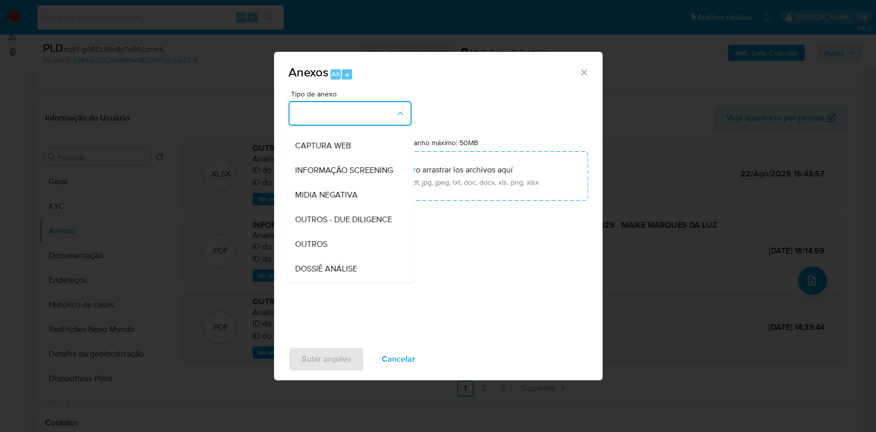
scroll to position [157, 0]
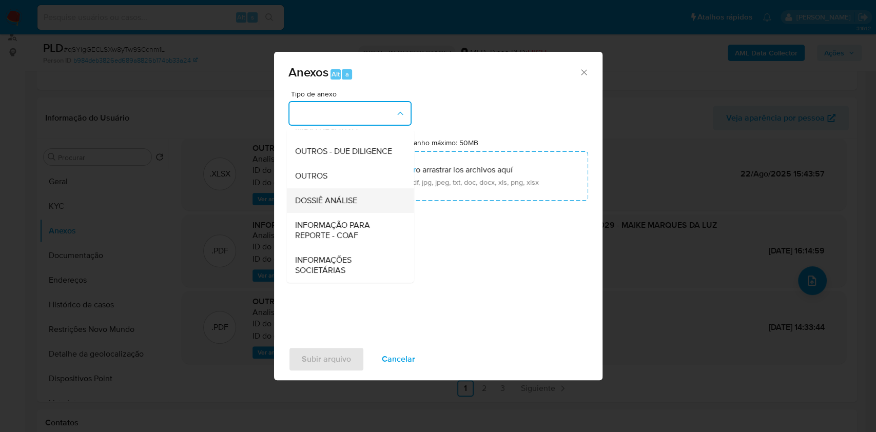
click at [361, 195] on div "DOSSIÊ ANÁLISE" at bounding box center [346, 200] width 105 height 25
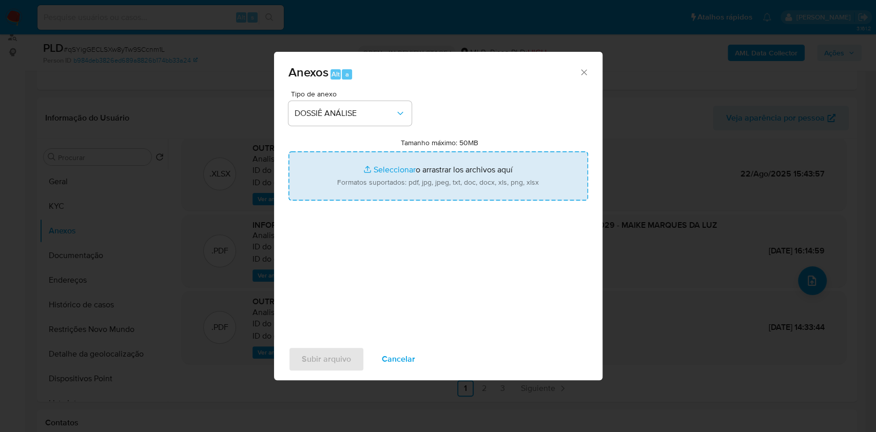
click at [376, 179] on input "Tamanho máximo: 50MB Seleccionar archivos" at bounding box center [438, 175] width 300 height 49
type input "C:\fakepath\2° SAR - XXXX - CPF 02980833029 - MAIKE MARQUES DA LUZ.pdf"
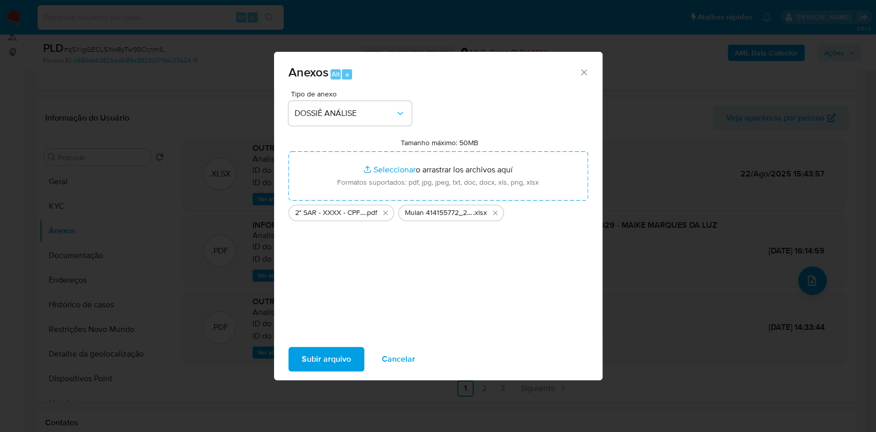
click at [311, 361] on span "Subir arquivo" at bounding box center [326, 359] width 49 height 23
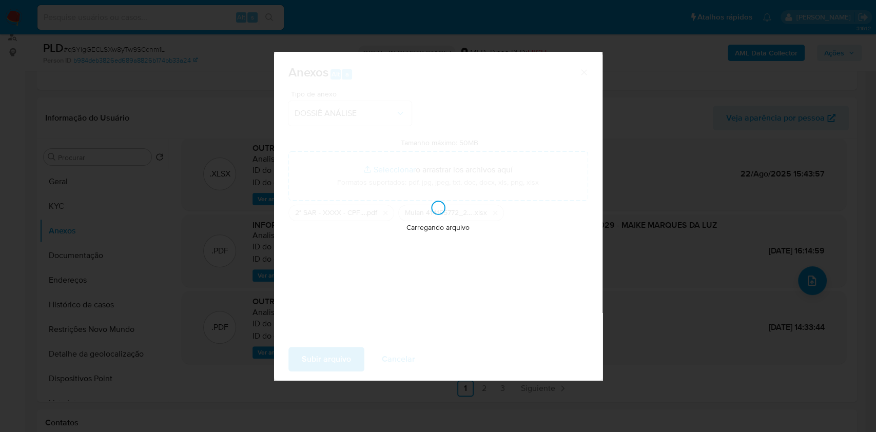
click at [408, 285] on div "Carregando arquivo" at bounding box center [438, 216] width 328 height 328
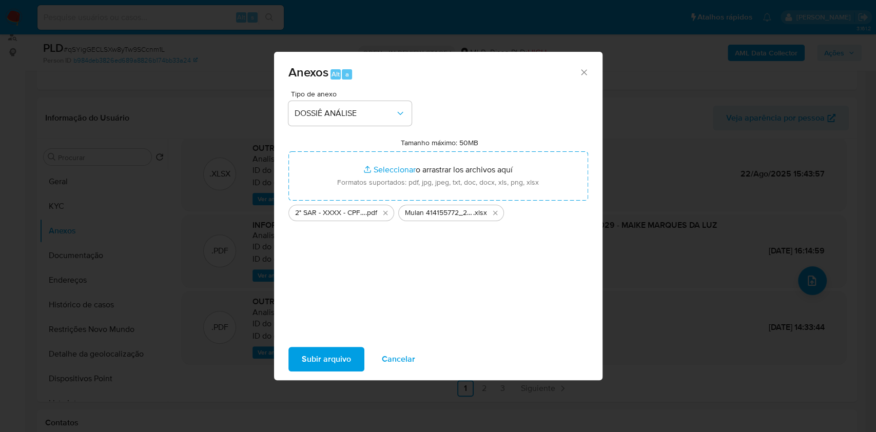
click at [325, 364] on span "Subir arquivo" at bounding box center [326, 359] width 49 height 23
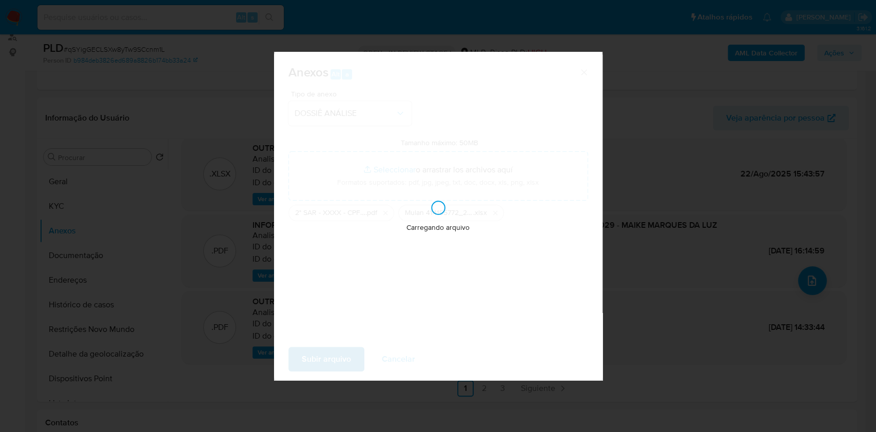
click at [325, 364] on div "Carregando arquivo" at bounding box center [438, 216] width 328 height 328
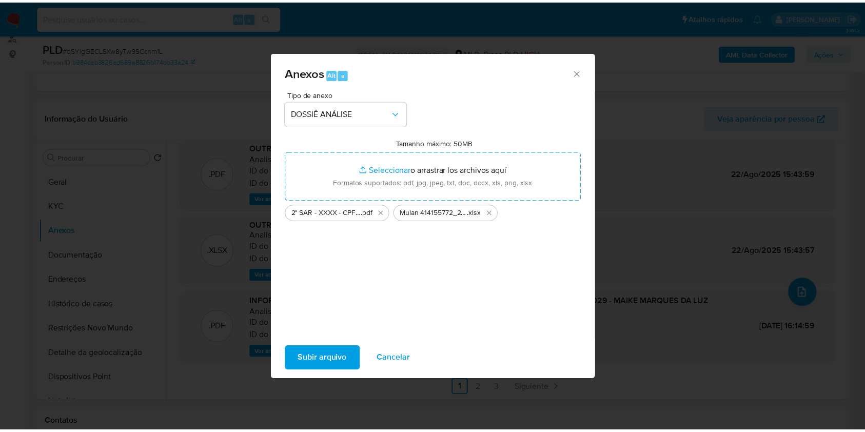
scroll to position [74, 0]
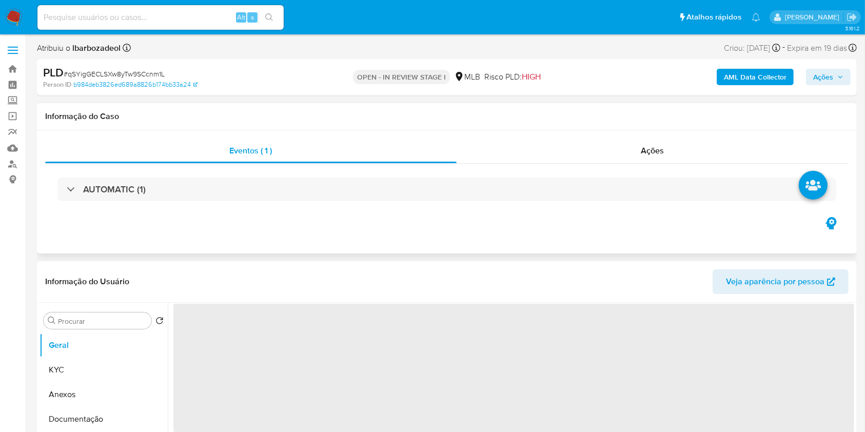
select select "10"
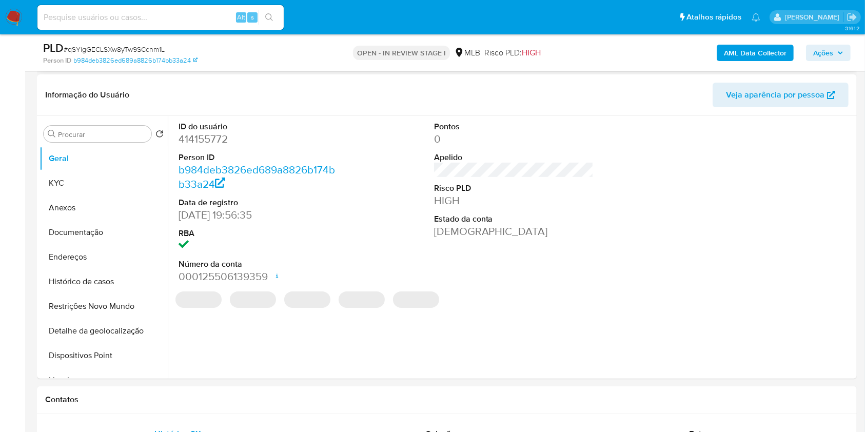
scroll to position [168, 0]
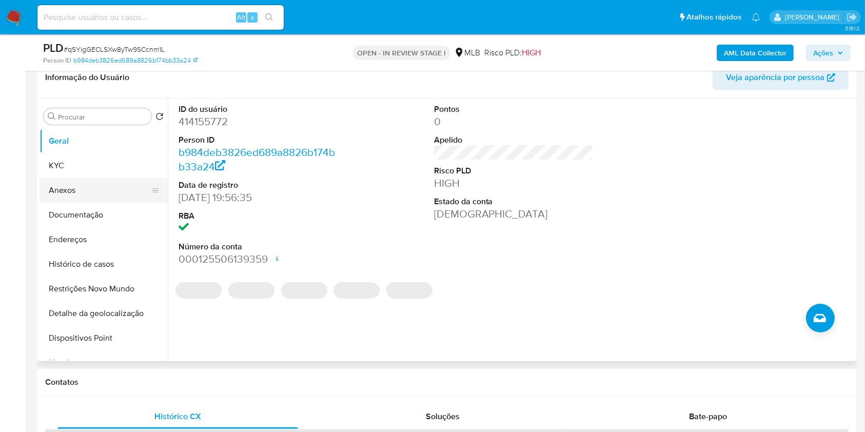
click at [92, 199] on button "Anexos" at bounding box center [99, 190] width 120 height 25
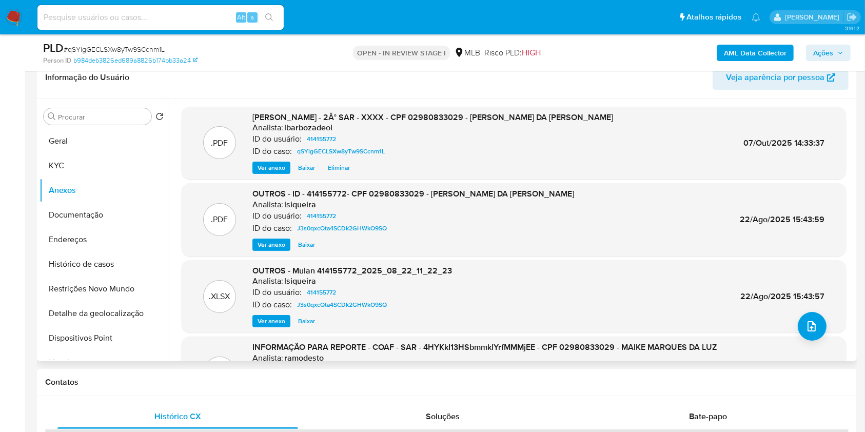
scroll to position [162, 0]
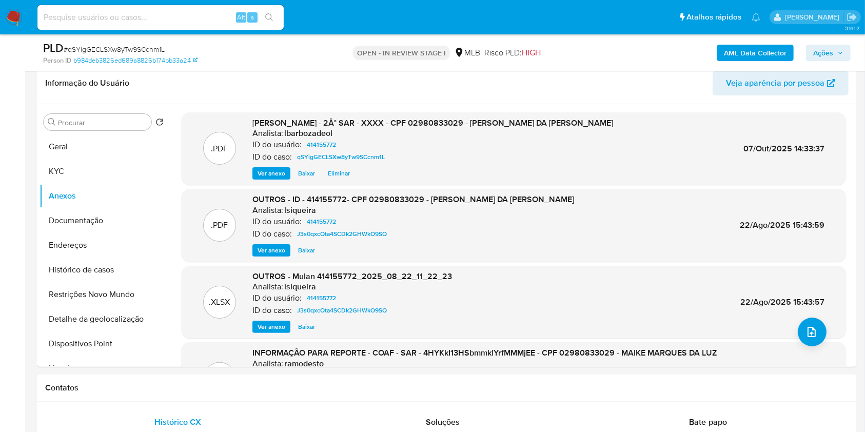
click at [735, 47] on b "AML Data Collector" at bounding box center [755, 53] width 63 height 16
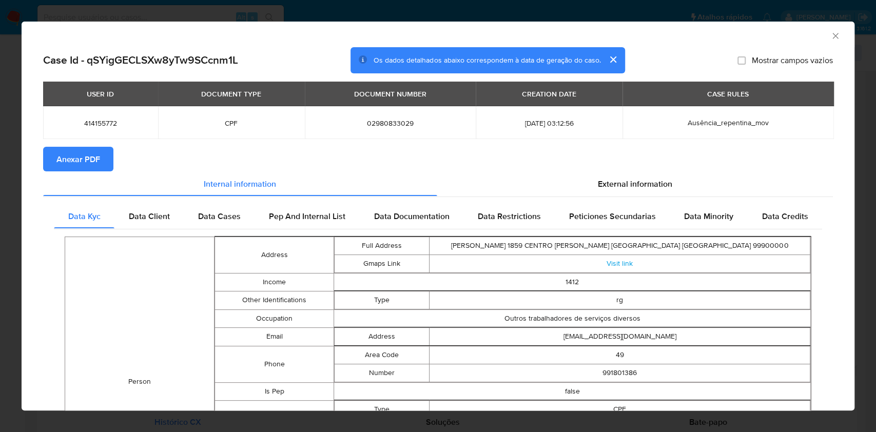
click at [81, 166] on span "Anexar PDF" at bounding box center [78, 159] width 44 height 23
click at [832, 37] on icon "Fechar a janela" at bounding box center [835, 36] width 6 height 6
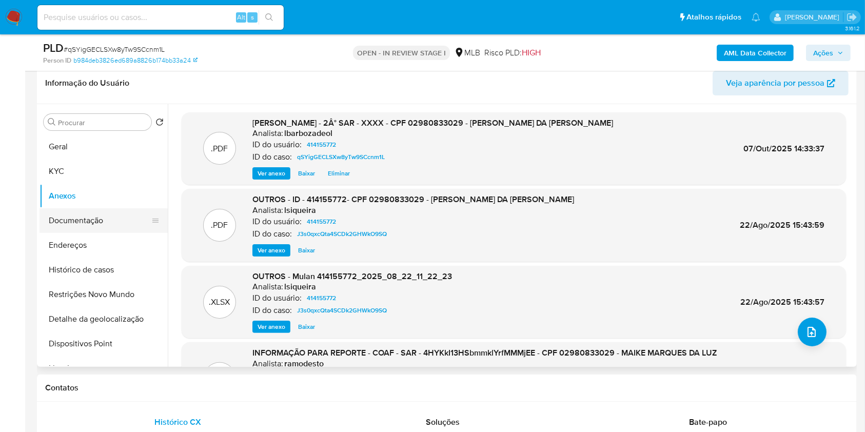
click at [110, 215] on button "Documentação" at bounding box center [99, 220] width 120 height 25
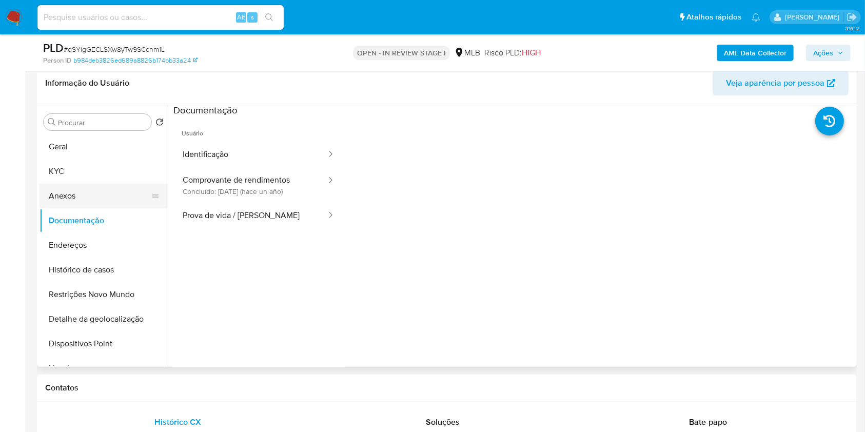
click at [94, 195] on button "Anexos" at bounding box center [99, 196] width 120 height 25
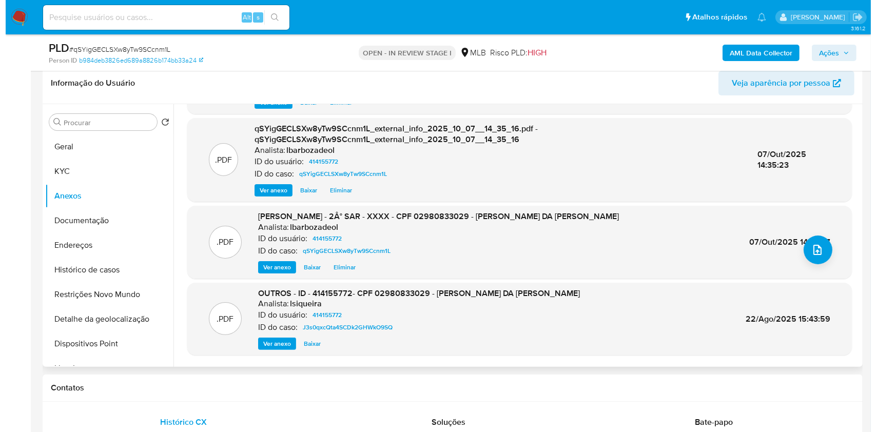
scroll to position [85, 0]
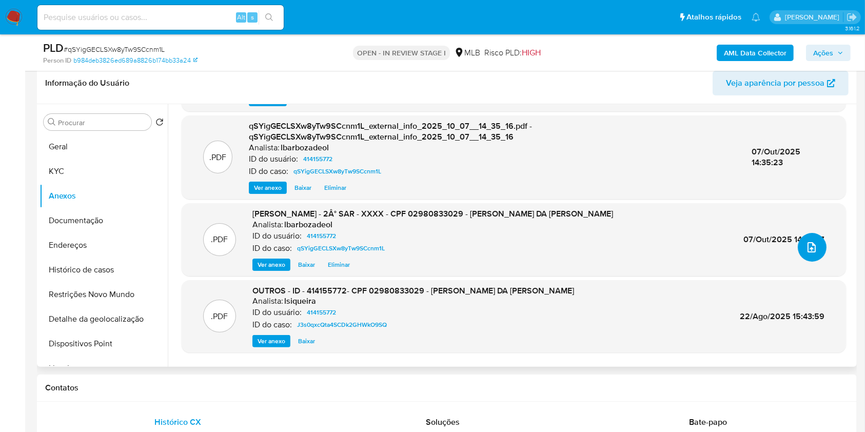
click at [815, 249] on button "upload-file" at bounding box center [812, 247] width 29 height 29
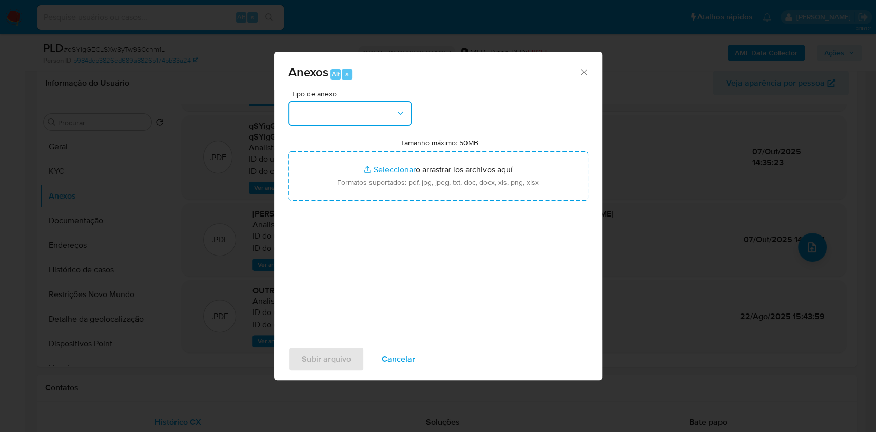
click at [390, 106] on button "button" at bounding box center [349, 113] width 123 height 25
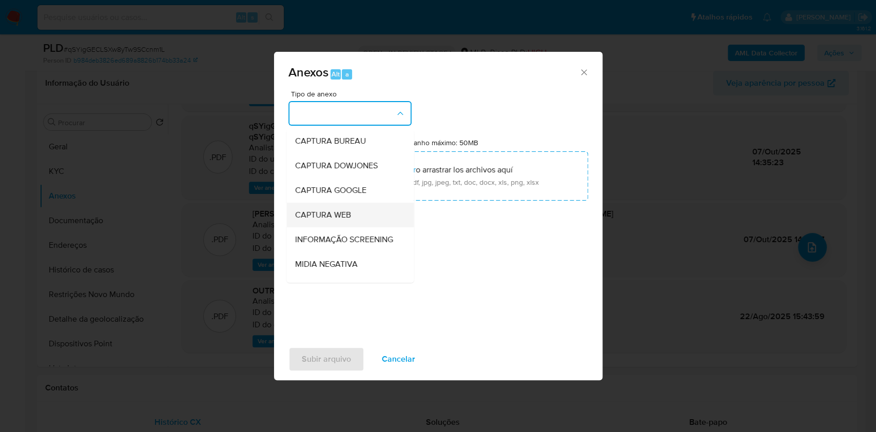
scroll to position [157, 0]
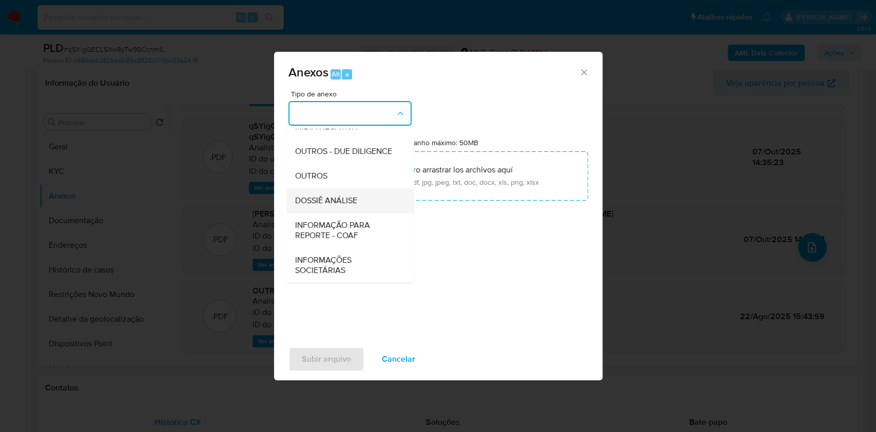
click at [351, 204] on span "DOSSIÊ ANÁLISE" at bounding box center [325, 200] width 62 height 10
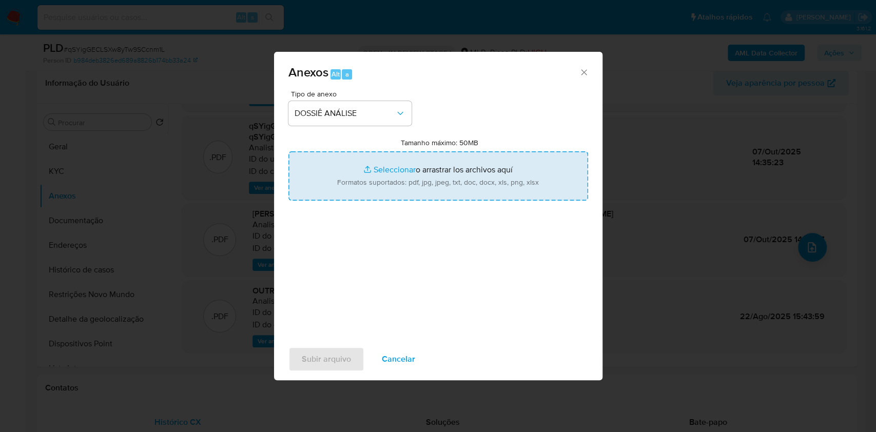
click at [354, 184] on input "Tamanho máximo: 50MB Seleccionar archivos" at bounding box center [438, 175] width 300 height 49
type input "C:\fakepath\Mulan 414155772_2025_10_07_10_20_27.xlsx"
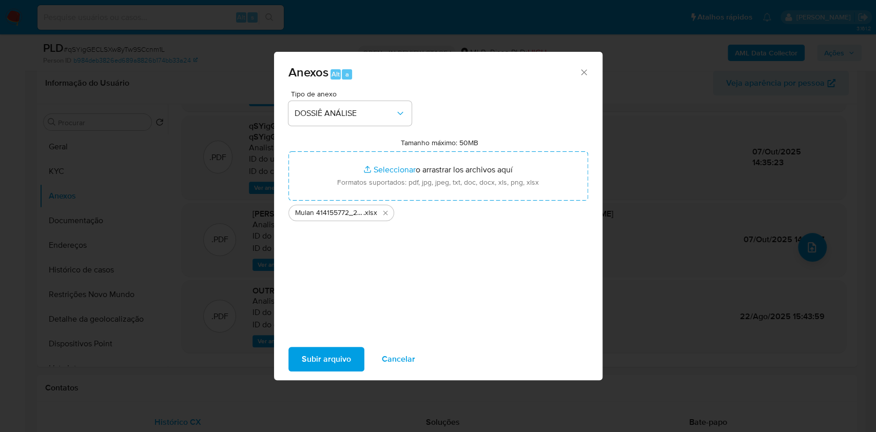
drag, startPoint x: 354, startPoint y: 184, endPoint x: 326, endPoint y: 363, distance: 181.1
click at [326, 363] on span "Subir arquivo" at bounding box center [326, 359] width 49 height 23
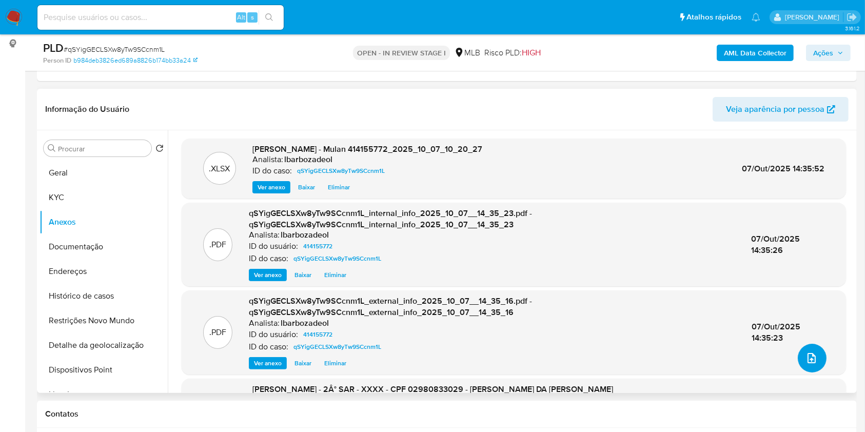
scroll to position [135, 0]
click at [839, 72] on div "Eventos ( 1 ) Ações AUTOMATIC (1)" at bounding box center [447, 19] width 820 height 123
click at [835, 51] on span "Ações" at bounding box center [828, 53] width 30 height 14
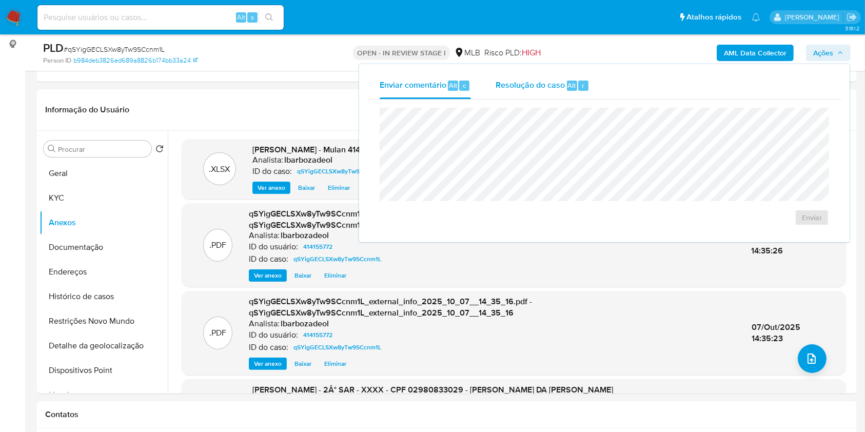
click at [557, 94] on div "Resolução do caso Alt r" at bounding box center [542, 85] width 94 height 27
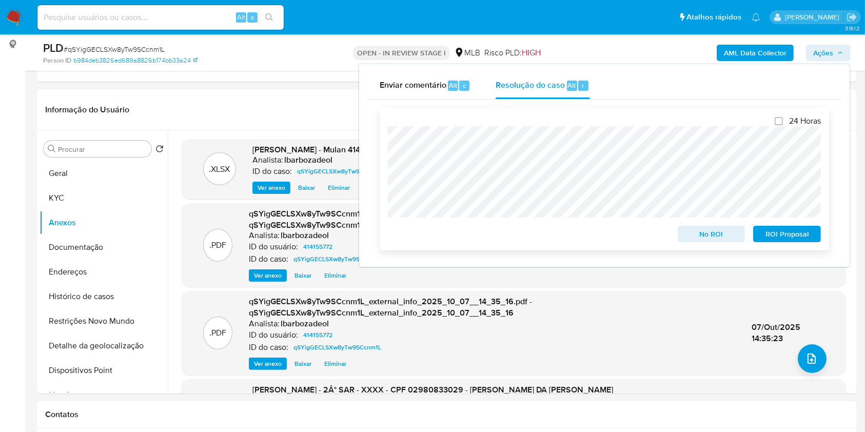
click at [768, 236] on span "ROI Proposal" at bounding box center [786, 234] width 53 height 14
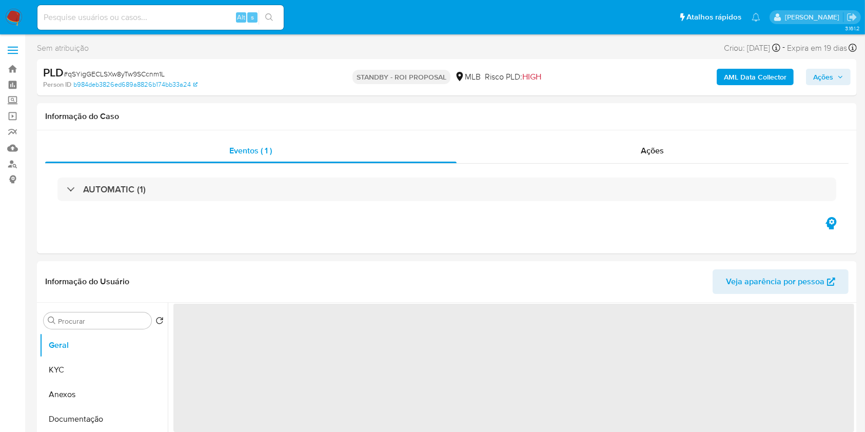
select select "10"
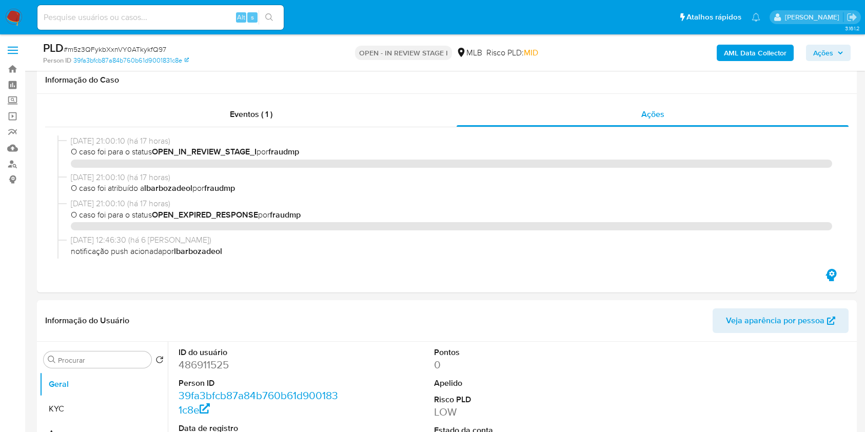
select select "10"
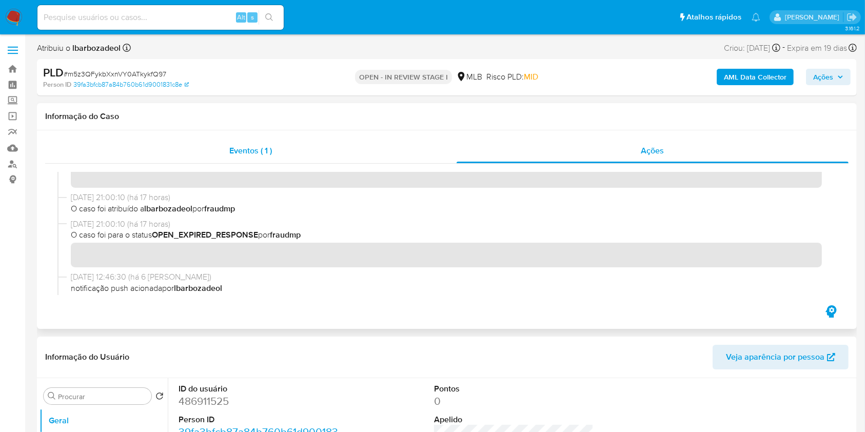
click at [241, 148] on span "Eventos ( 1 )" at bounding box center [251, 151] width 43 height 12
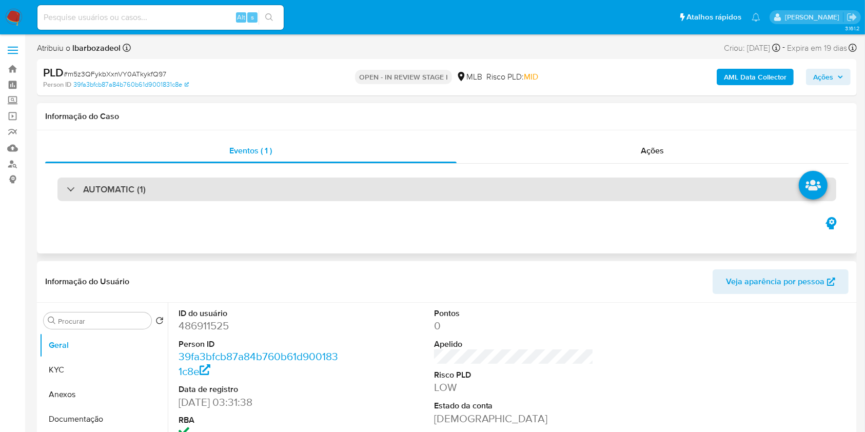
click at [467, 186] on div "AUTOMATIC (1)" at bounding box center [446, 189] width 779 height 24
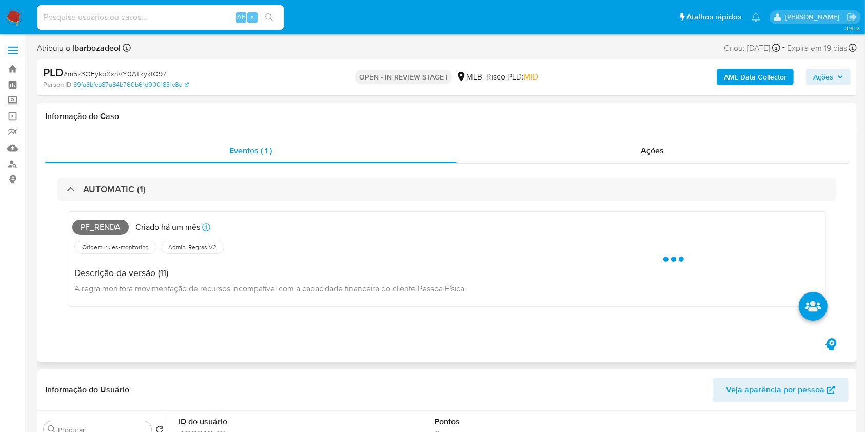
click at [87, 224] on span "Pf_renda" at bounding box center [100, 227] width 56 height 15
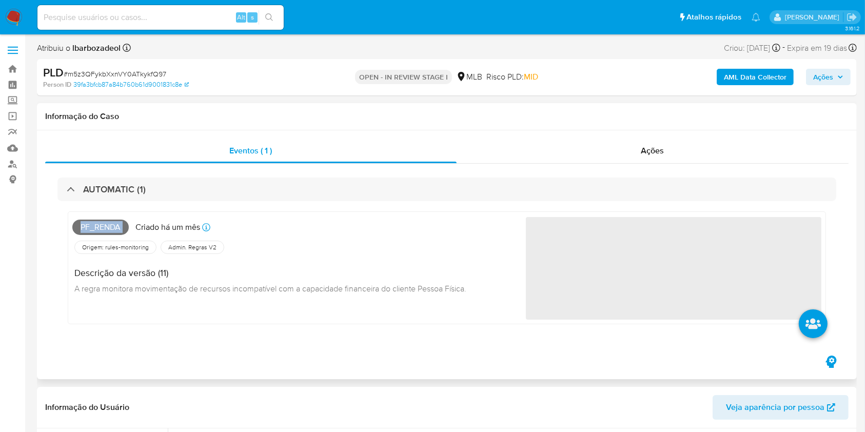
click at [87, 224] on span "Pf_renda" at bounding box center [100, 227] width 56 height 15
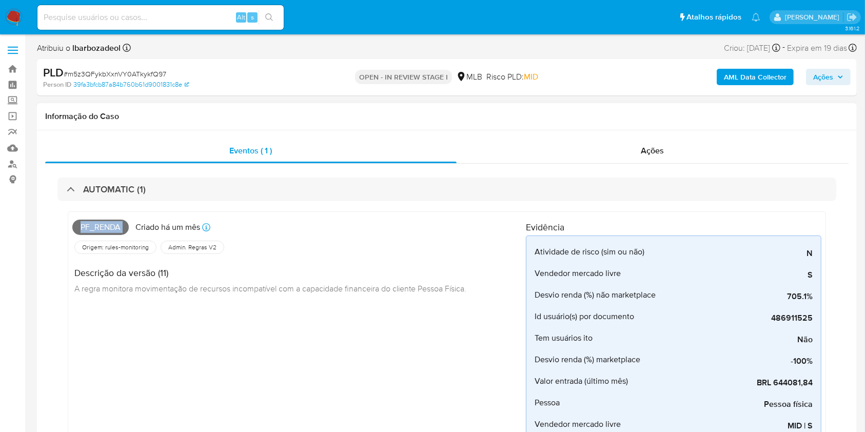
copy span "Pf_renda"
click at [837, 75] on icon "button" at bounding box center [840, 77] width 6 height 6
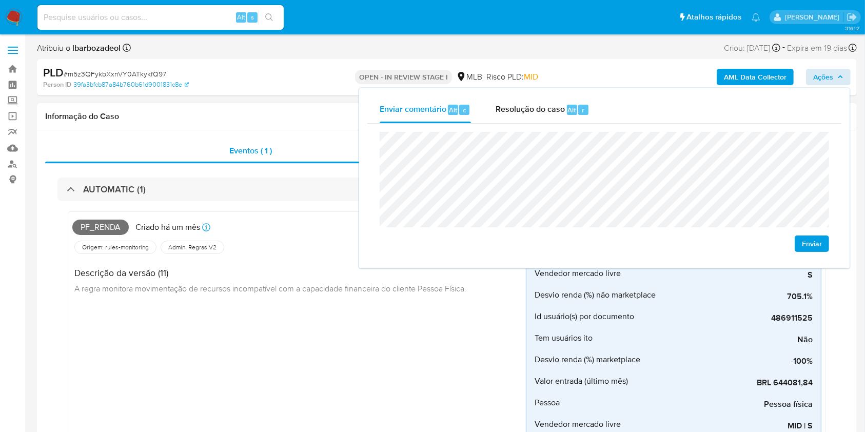
click at [288, 242] on div "Origem: rules-monitoring Referência ao id da tabela de resultados da regra em r…" at bounding box center [298, 247] width 453 height 17
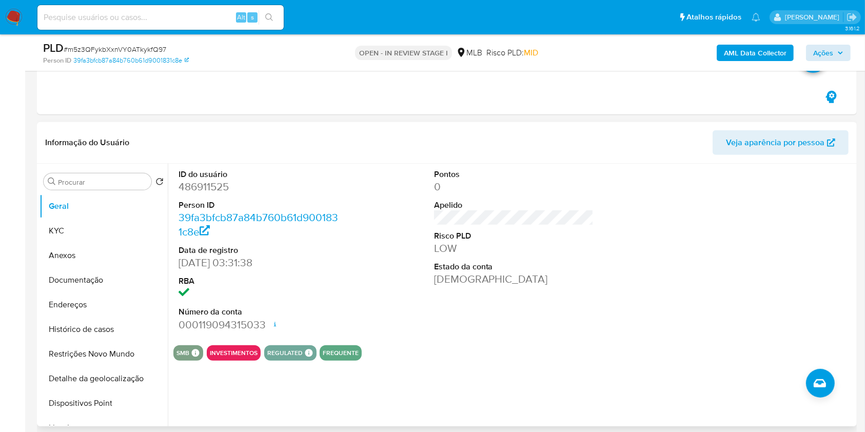
scroll to position [480, 0]
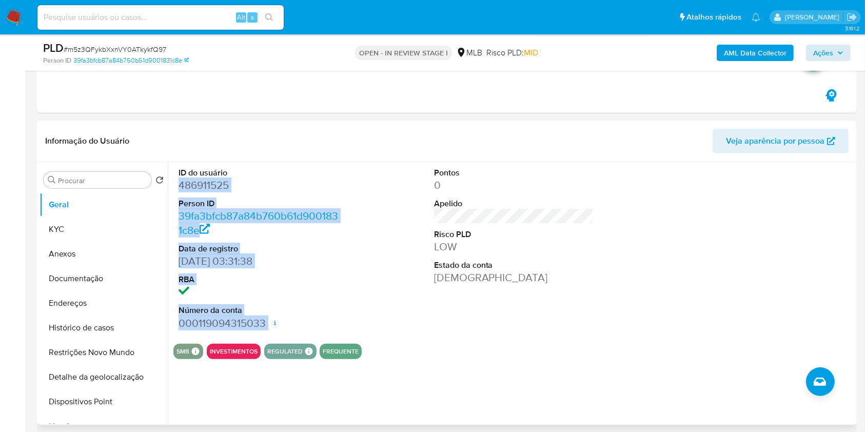
drag, startPoint x: 178, startPoint y: 184, endPoint x: 266, endPoint y: 332, distance: 171.8
click at [266, 332] on div "ID do usuário 486911525 Person ID 39fa3bfcb87a84b760b61d9001831c8e Data de regi…" at bounding box center [258, 248] width 170 height 173
copy dl "486911525 Person ID 39fa3bfcb87a84b760b61d9001831c8e Data de registro 18/12/202…"
click at [827, 54] on span "Ações" at bounding box center [823, 53] width 20 height 16
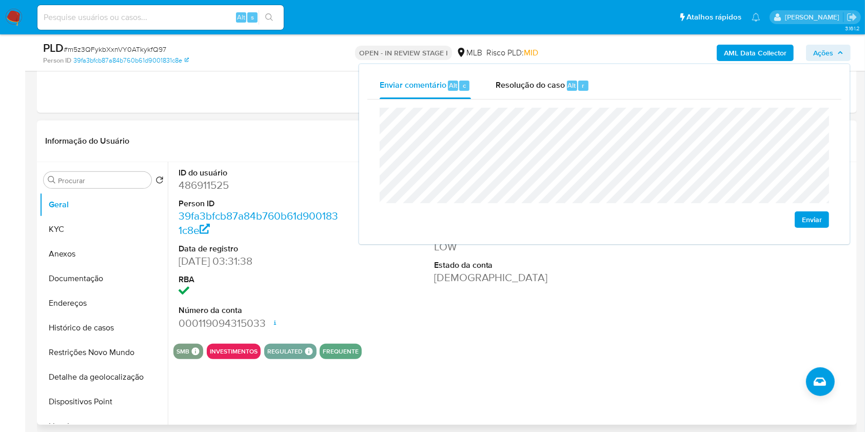
click at [305, 129] on header "Informação do Usuário Veja aparência por pessoa" at bounding box center [446, 141] width 803 height 25
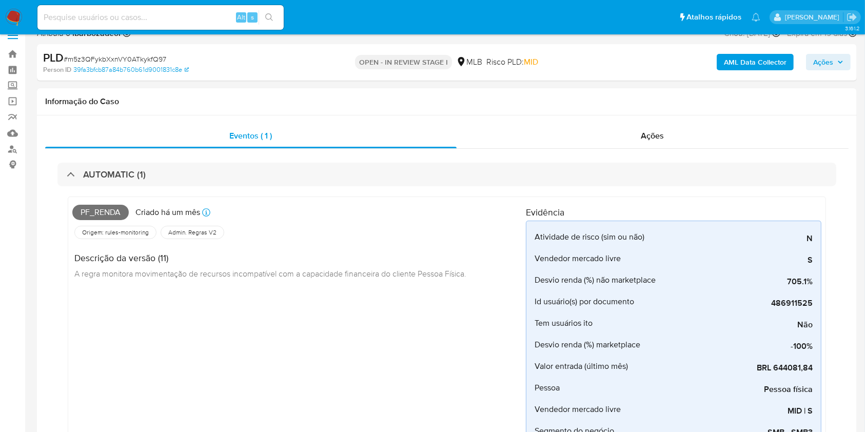
scroll to position [0, 0]
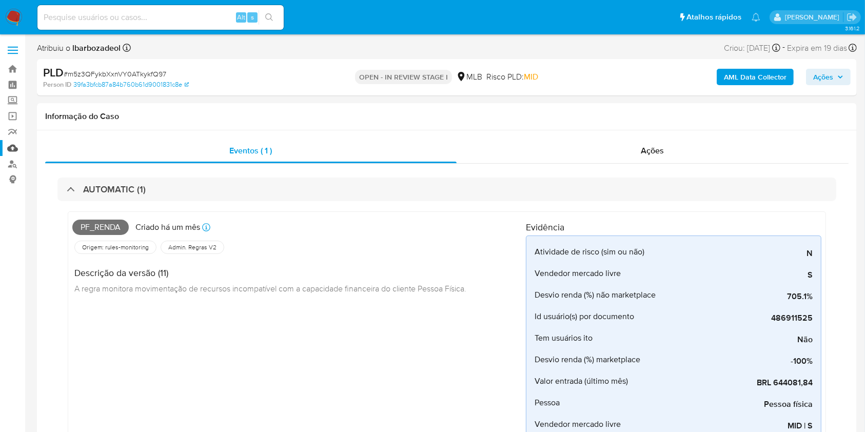
click at [10, 146] on link "Mulan" at bounding box center [61, 148] width 122 height 16
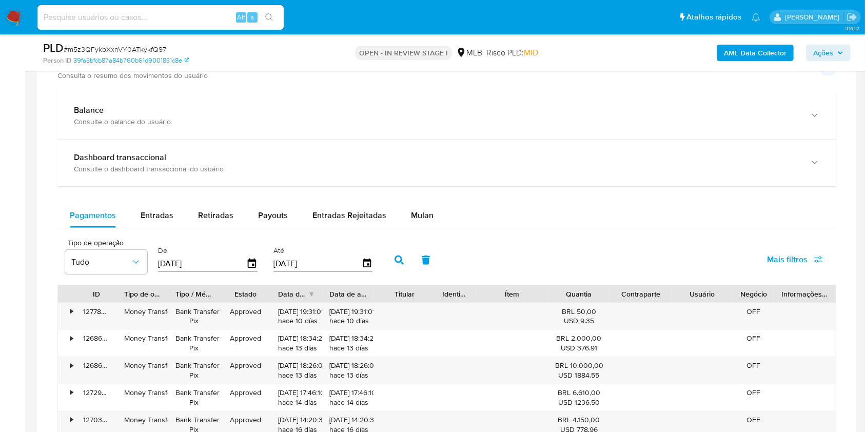
scroll to position [1040, 0]
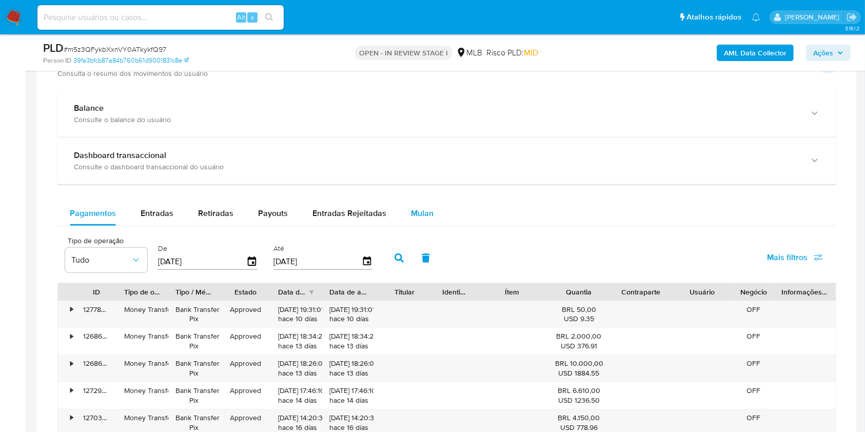
click at [419, 219] on div "Mulan" at bounding box center [422, 213] width 23 height 25
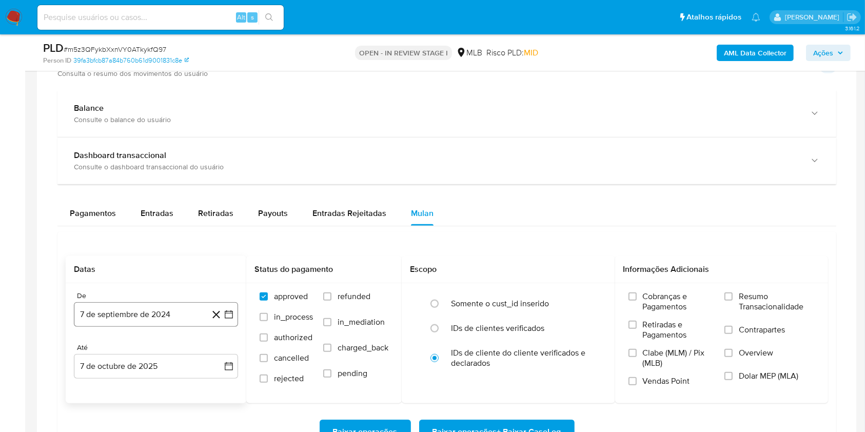
click at [146, 314] on button "7 de septiembre de 2024" at bounding box center [156, 314] width 164 height 25
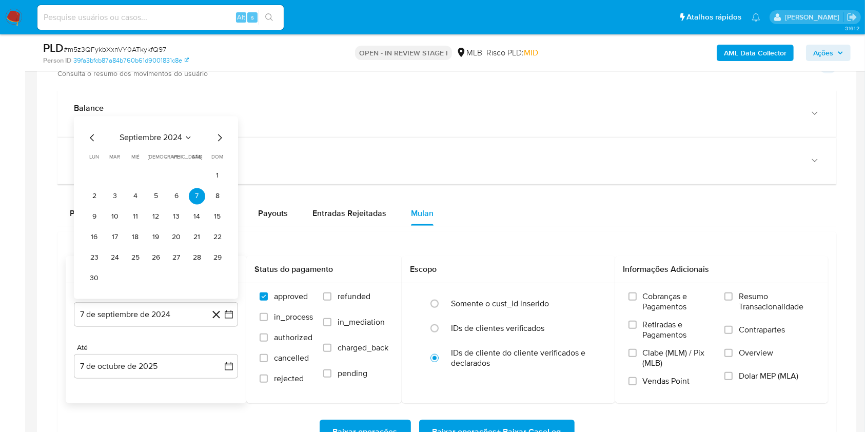
click at [153, 133] on span "septiembre 2024" at bounding box center [151, 137] width 63 height 10
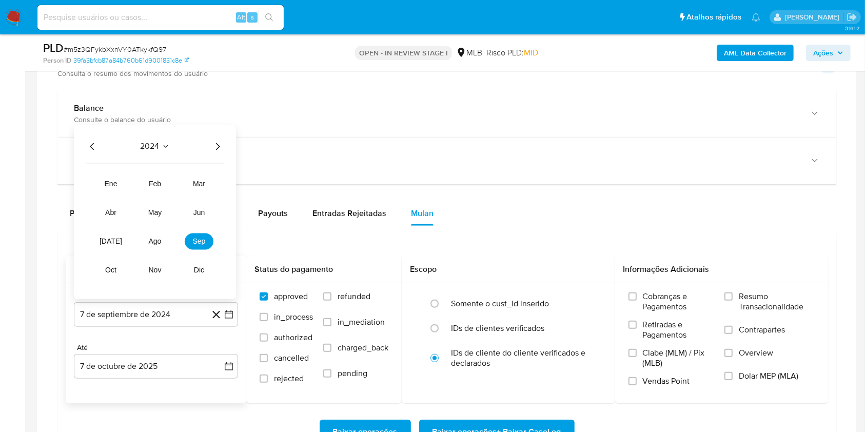
click at [221, 144] on icon "Año siguiente" at bounding box center [217, 146] width 12 height 12
click at [160, 240] on span "ago" at bounding box center [155, 241] width 13 height 8
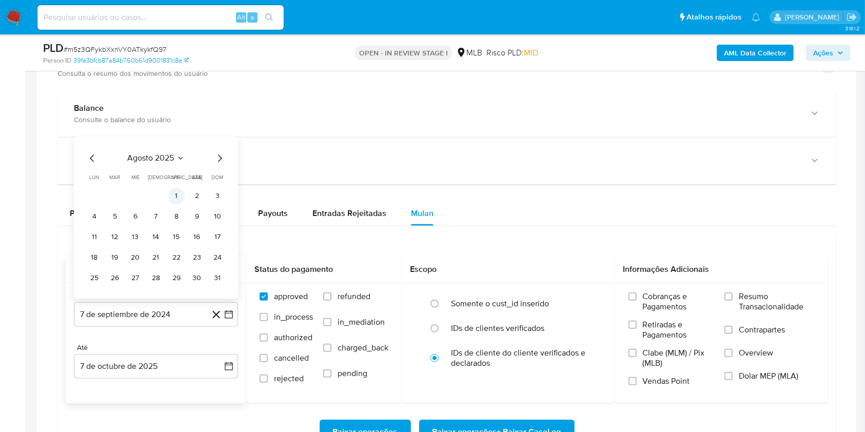
click at [175, 199] on button "1" at bounding box center [176, 196] width 16 height 16
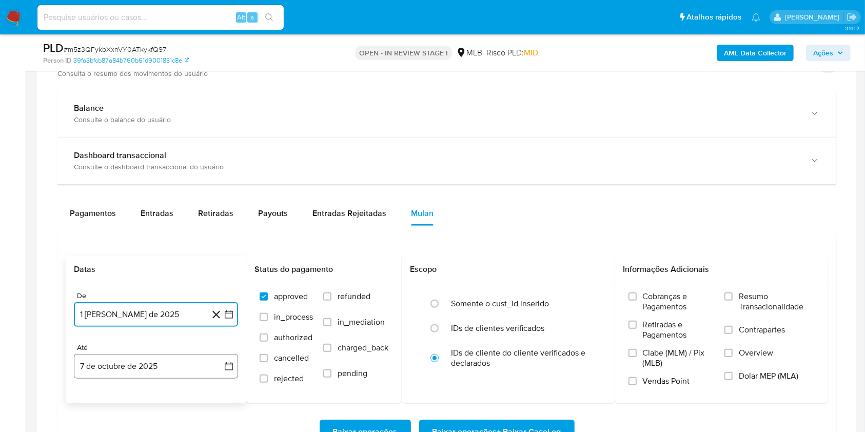
click at [159, 365] on button "7 de octubre de 2025" at bounding box center [156, 366] width 164 height 25
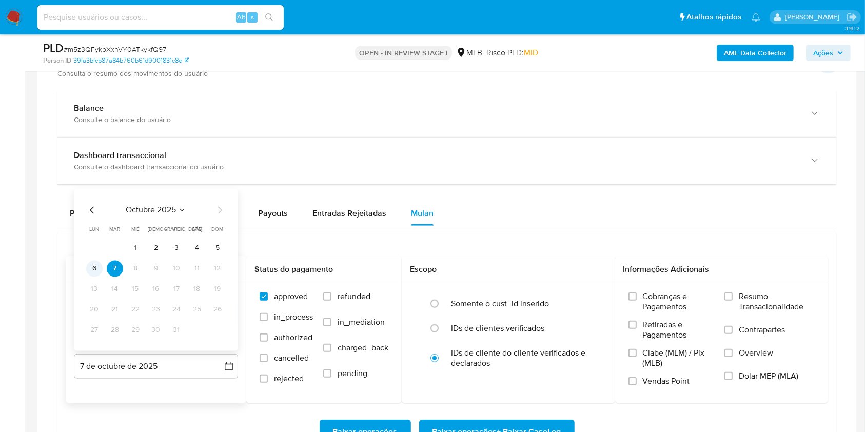
click at [90, 269] on button "6" at bounding box center [94, 268] width 16 height 16
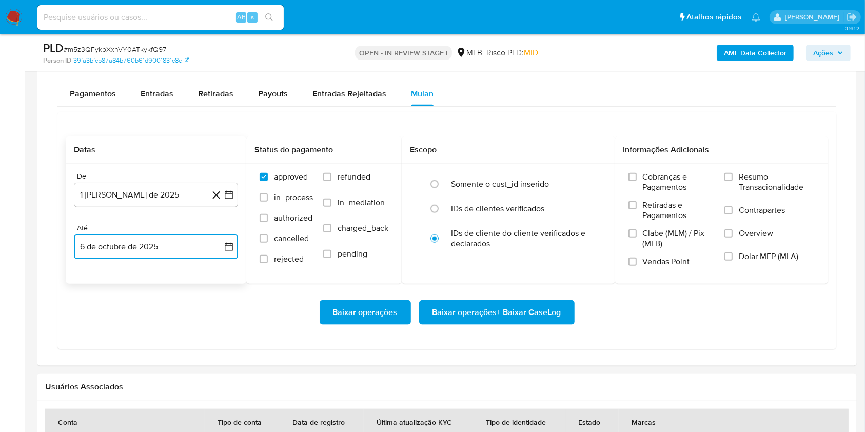
scroll to position [1161, 0]
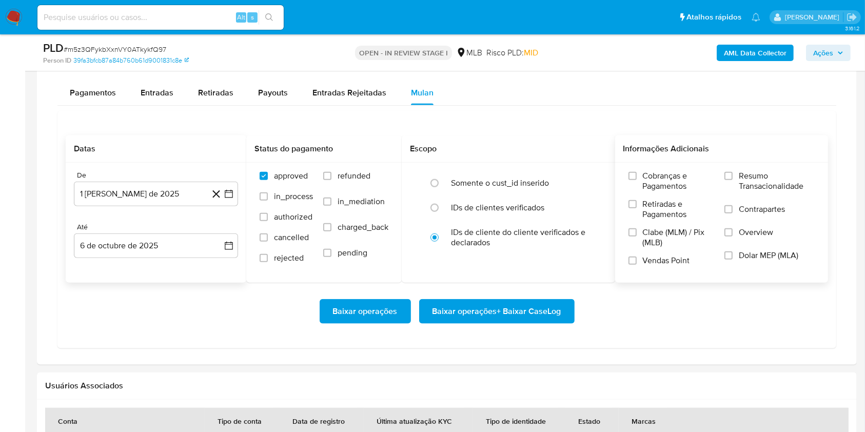
click at [788, 181] on span "Resumo Transacionalidade" at bounding box center [777, 181] width 76 height 21
click at [732, 180] on input "Resumo Transacionalidade" at bounding box center [728, 176] width 8 height 8
click at [515, 309] on span "Baixar operações + Baixar CaseLog" at bounding box center [496, 311] width 129 height 23
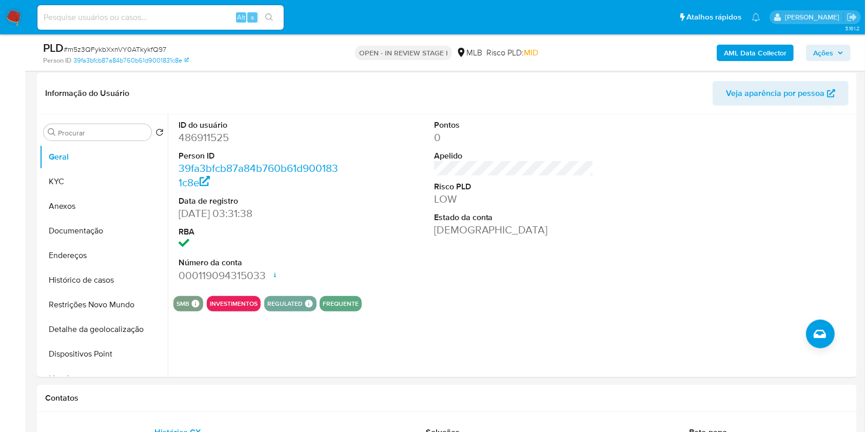
scroll to position [525, 0]
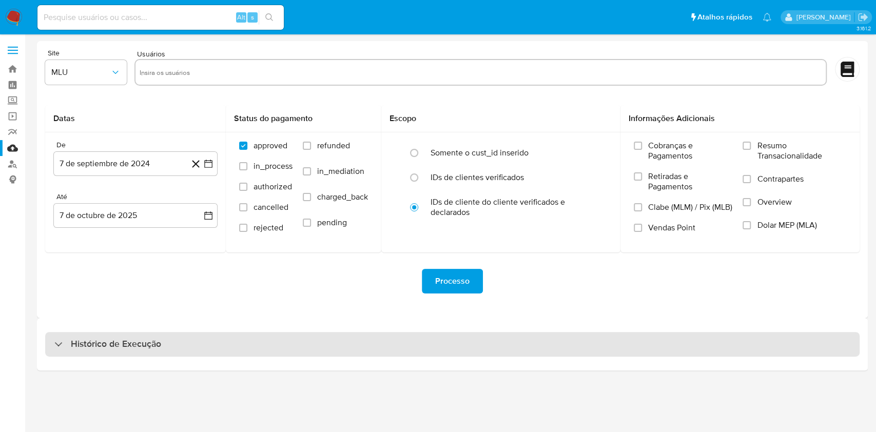
click at [502, 343] on div "Histórico de Execução" at bounding box center [452, 344] width 814 height 25
select select "10"
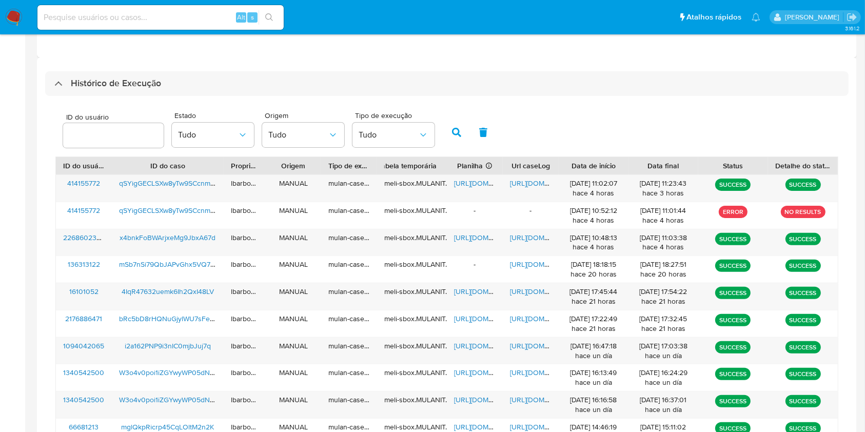
scroll to position [261, 0]
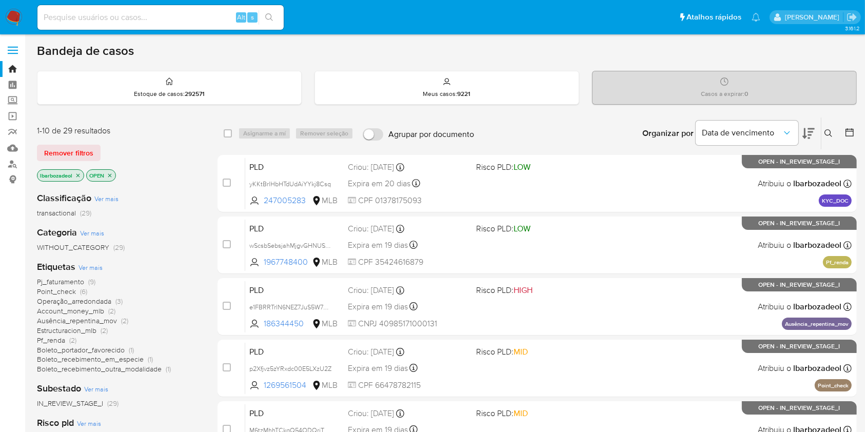
click at [77, 174] on icon "close-filter" at bounding box center [78, 175] width 6 height 6
